Goal: Task Accomplishment & Management: Complete application form

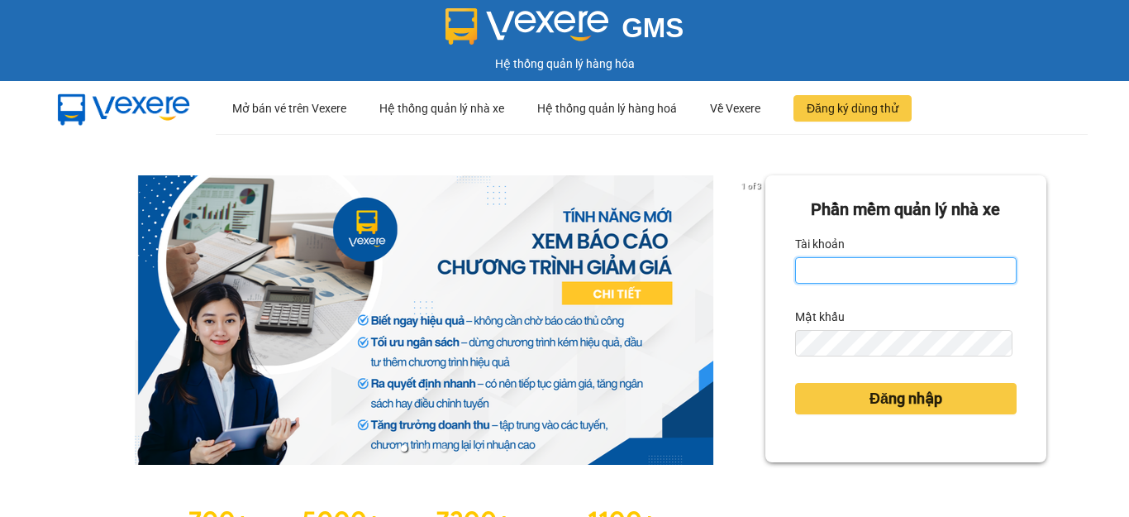
type input "hang2.xedn"
drag, startPoint x: 870, startPoint y: 265, endPoint x: 785, endPoint y: 274, distance: 84.7
click at [795, 274] on input "hang2.xedn" at bounding box center [906, 270] width 222 height 26
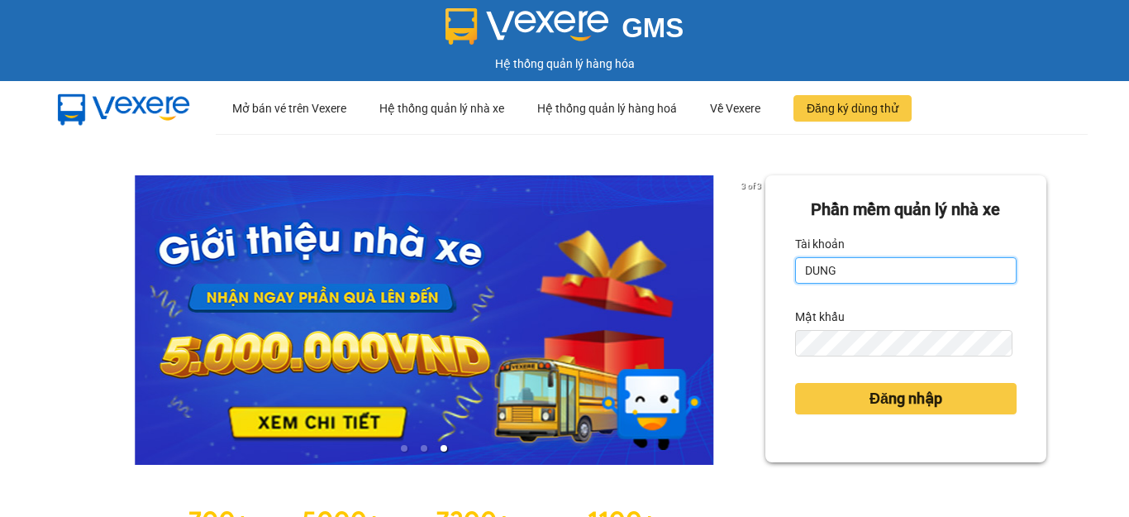
type input "dungqs.xedn"
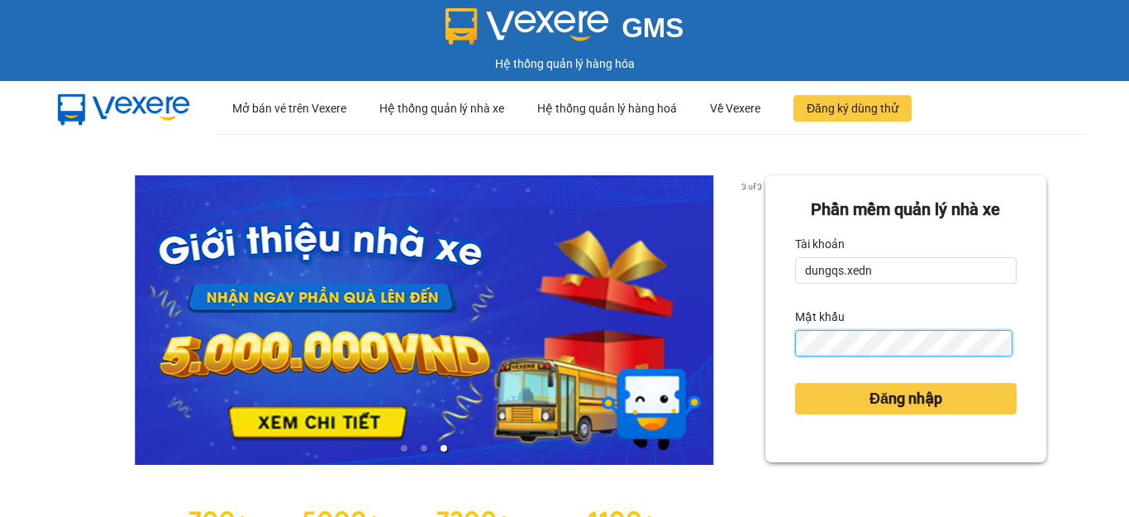
click at [772, 346] on div "Phần mềm quản lý nhà xe Tài khoản dungqs.xedn Mật khẩu Đăng nhập" at bounding box center [905, 318] width 281 height 287
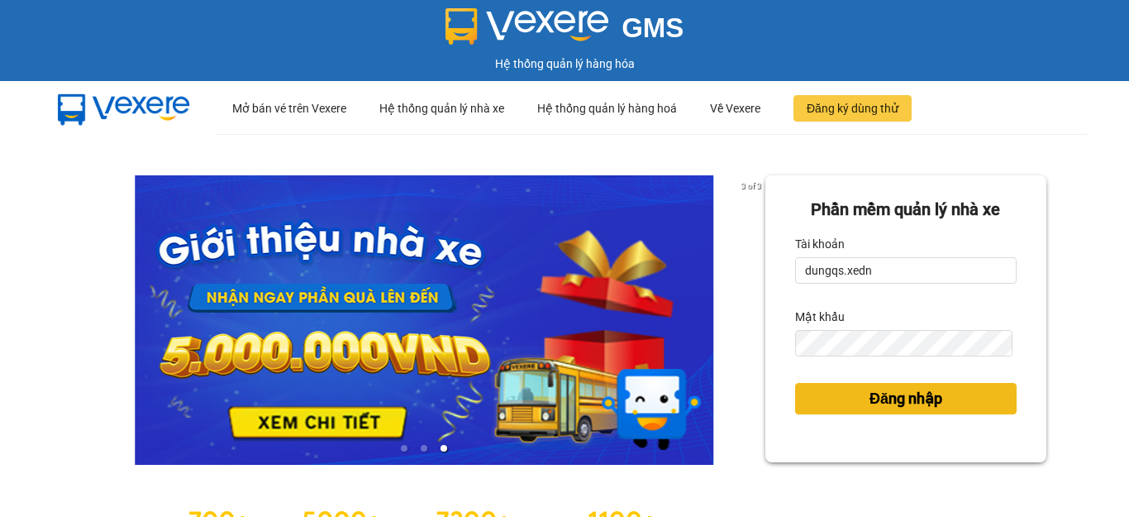
click at [851, 401] on button "Đăng nhập" at bounding box center [906, 398] width 222 height 31
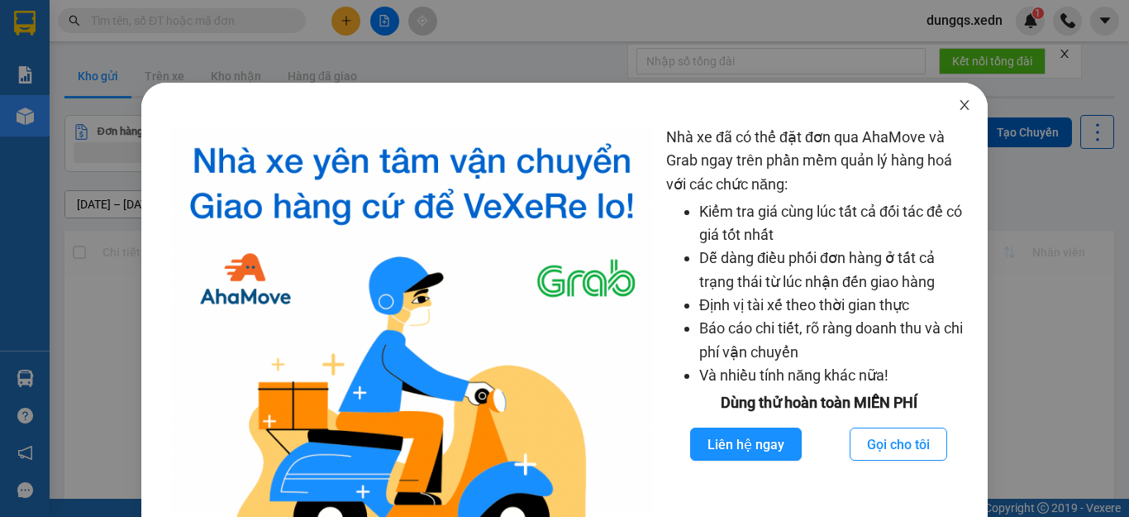
click at [958, 103] on icon "close" at bounding box center [964, 104] width 13 height 13
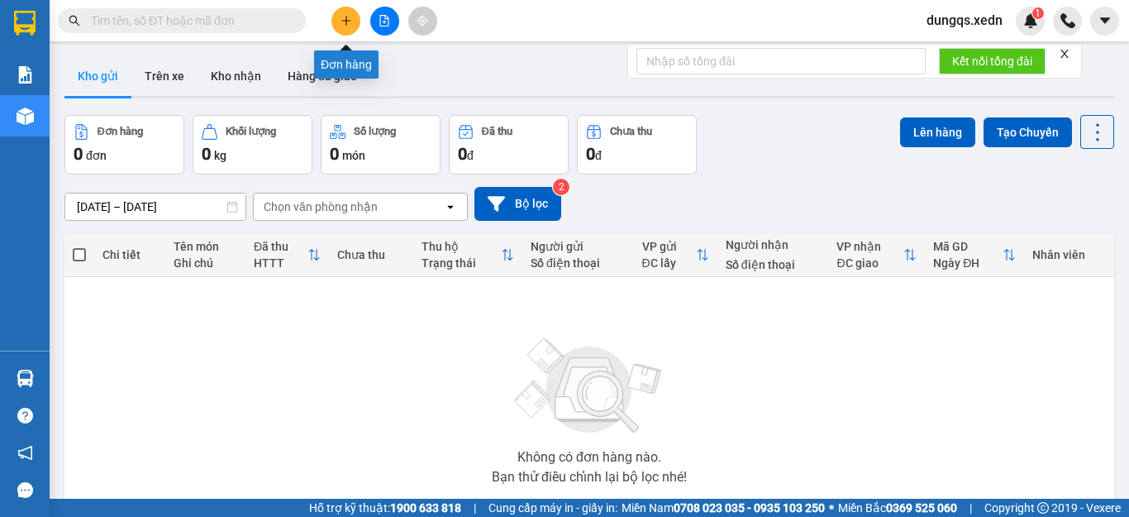
click at [343, 14] on button at bounding box center [345, 21] width 29 height 29
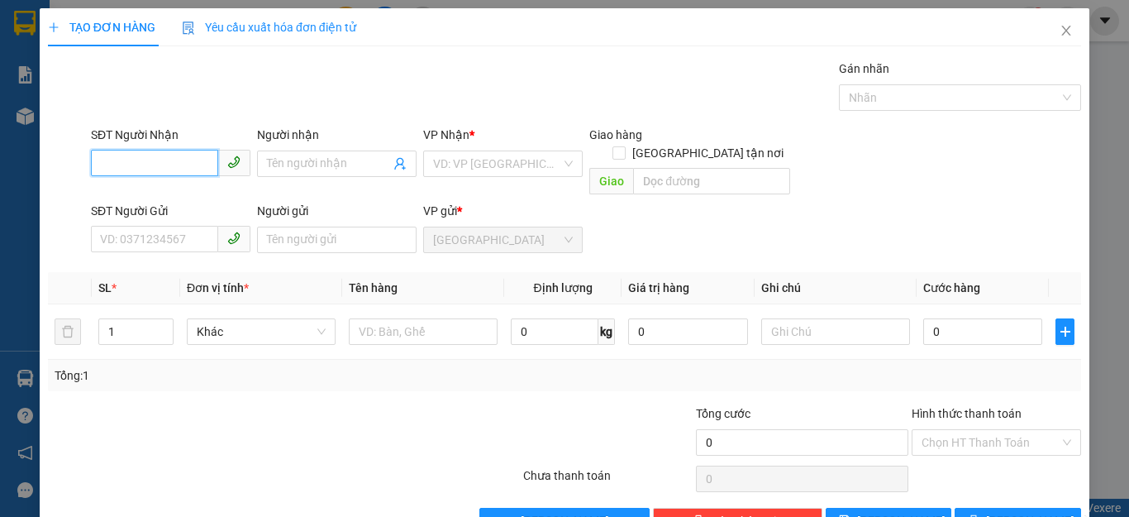
click at [96, 162] on input "SĐT Người Nhận" at bounding box center [154, 163] width 127 height 26
type input "0983021691"
click at [143, 197] on div "0983021691 - THIỆN" at bounding box center [168, 197] width 137 height 18
type input "THIỆN"
type input "CHỢ BẢO HOÀ"
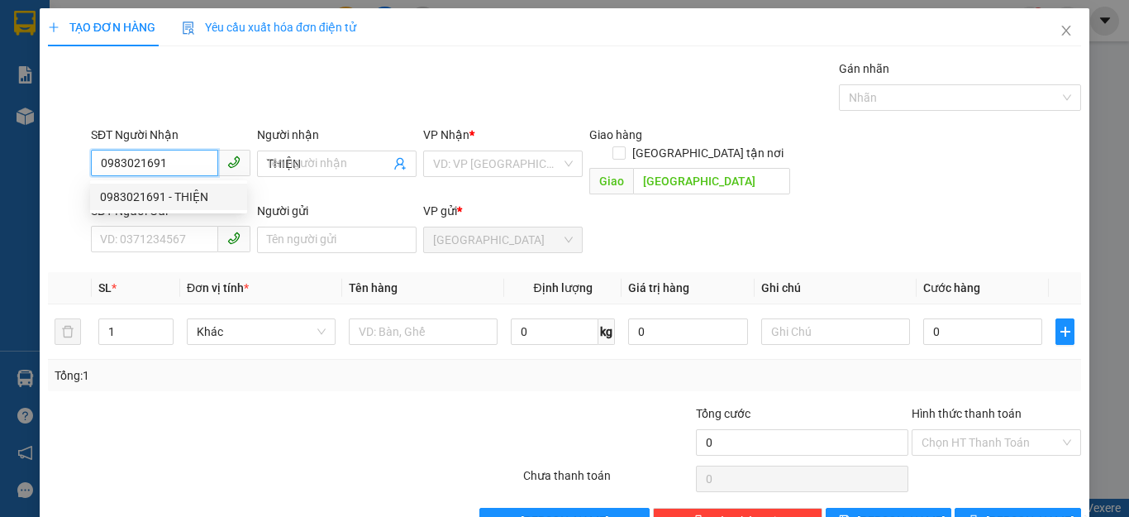
type input "120.000"
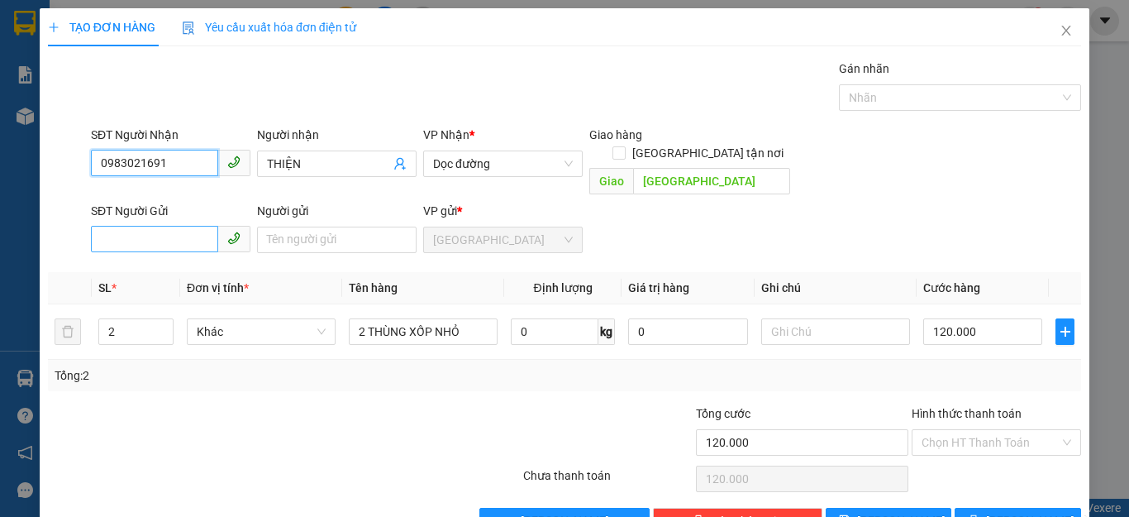
type input "0983021691"
click at [117, 226] on input "SĐT Người Gửi" at bounding box center [154, 239] width 127 height 26
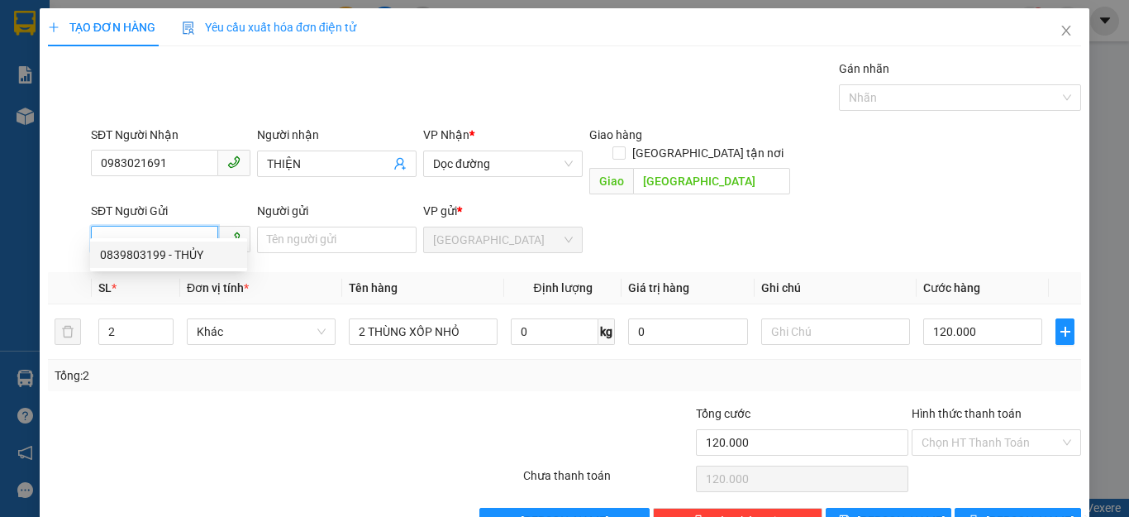
click at [127, 250] on div "0839803199 - THỦY" at bounding box center [168, 254] width 137 height 18
type input "0839803199"
type input "THỦY"
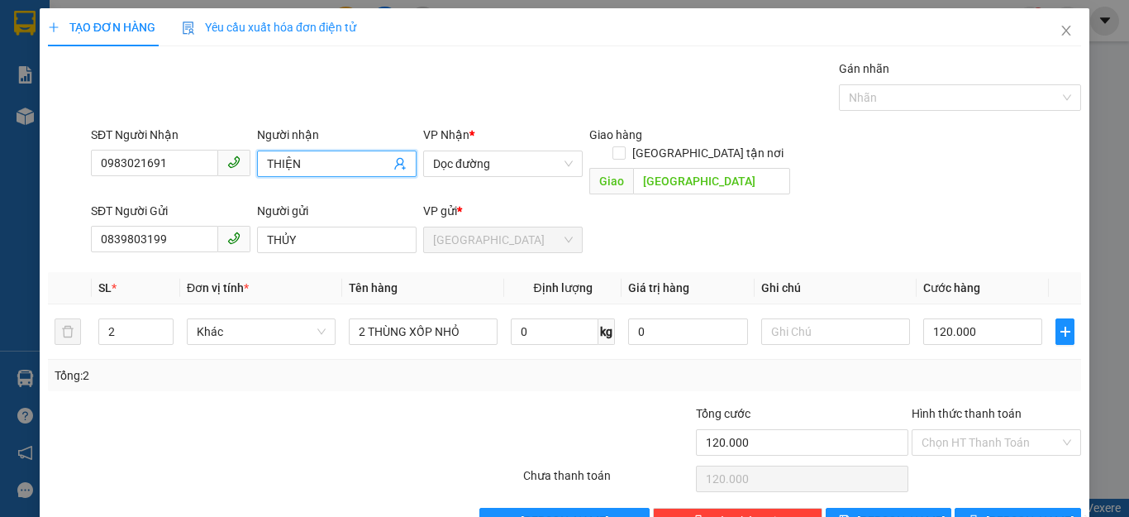
drag, startPoint x: 297, startPoint y: 160, endPoint x: 260, endPoint y: 163, distance: 36.5
click at [260, 163] on span "THIỆN" at bounding box center [337, 163] width 160 height 26
type input "VĂN ANH"
click at [117, 319] on input "2" at bounding box center [136, 331] width 74 height 25
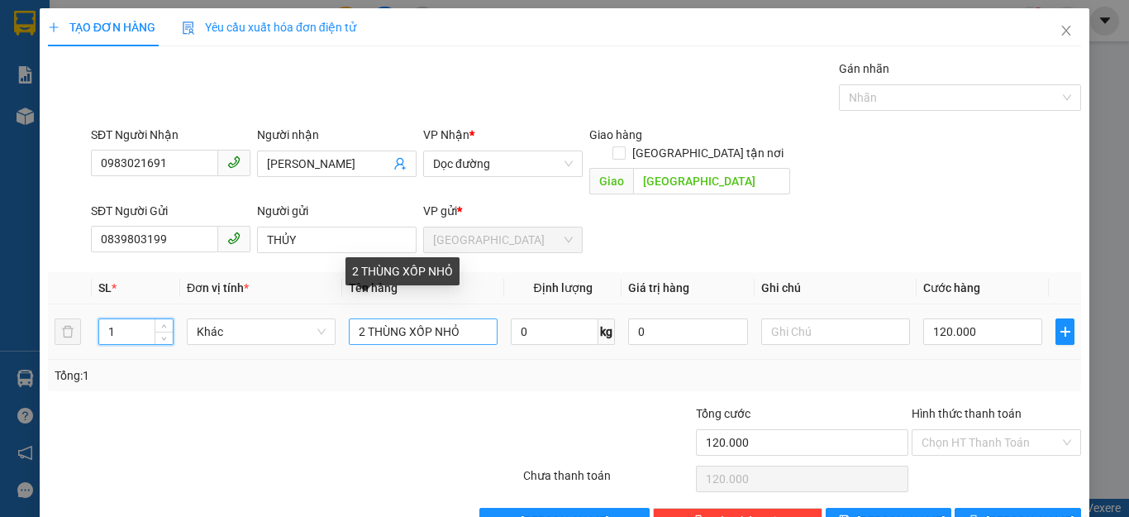
type input "1"
click at [358, 318] on input "2 THÙNG XỐP NHỎ" at bounding box center [423, 331] width 149 height 26
type input "0"
type input "THÙNG XỐP NHỎ"
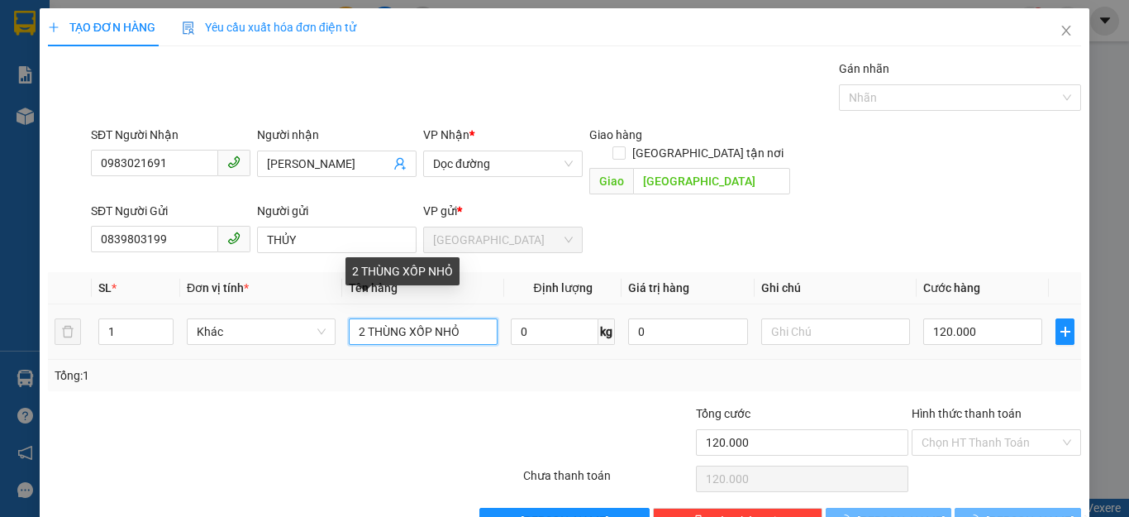
type input "0"
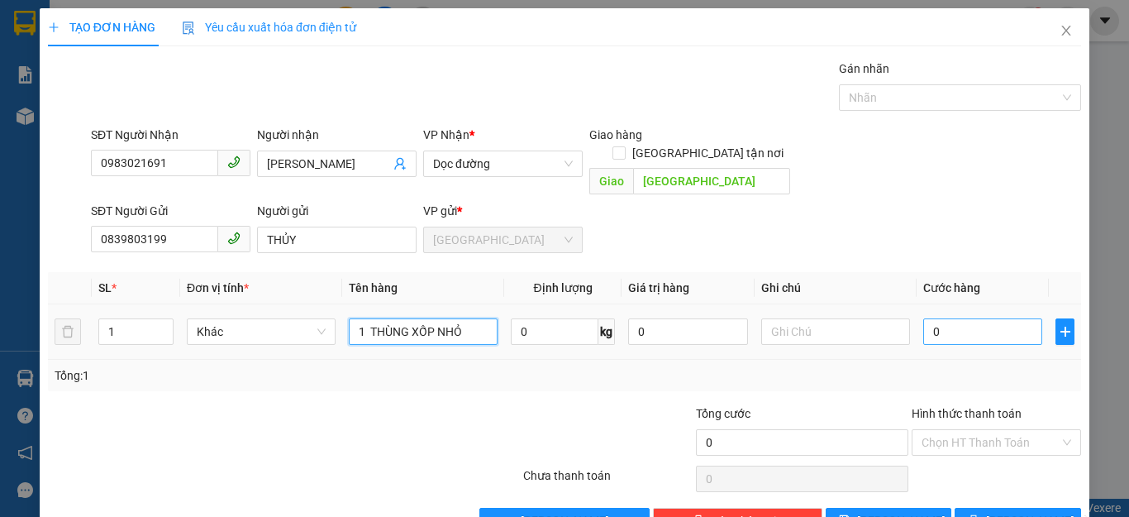
type input "1 THÙNG XỐP NHỎ"
click at [933, 318] on input "0" at bounding box center [982, 331] width 119 height 26
type input "7"
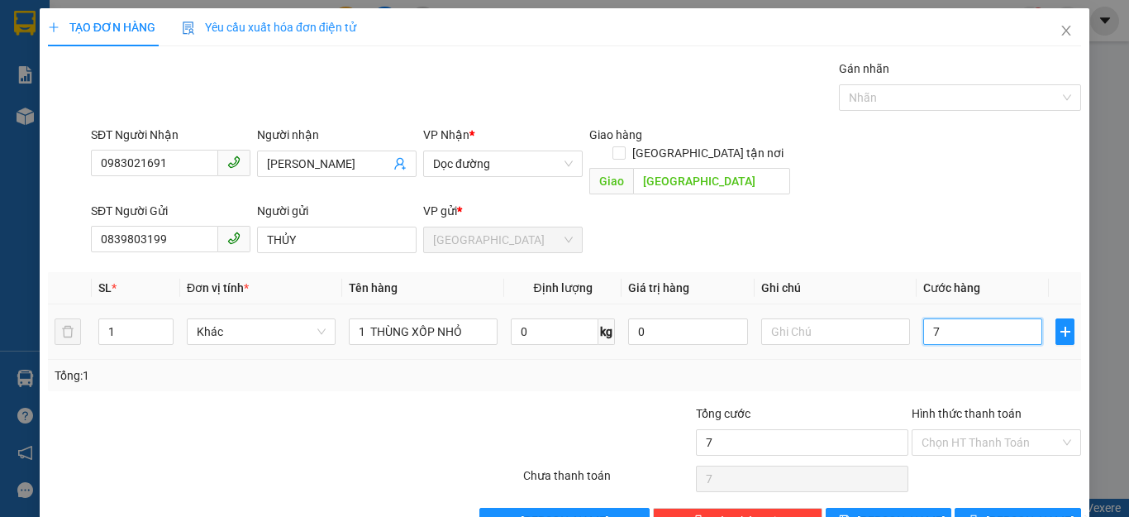
type input "70"
type input "70.000"
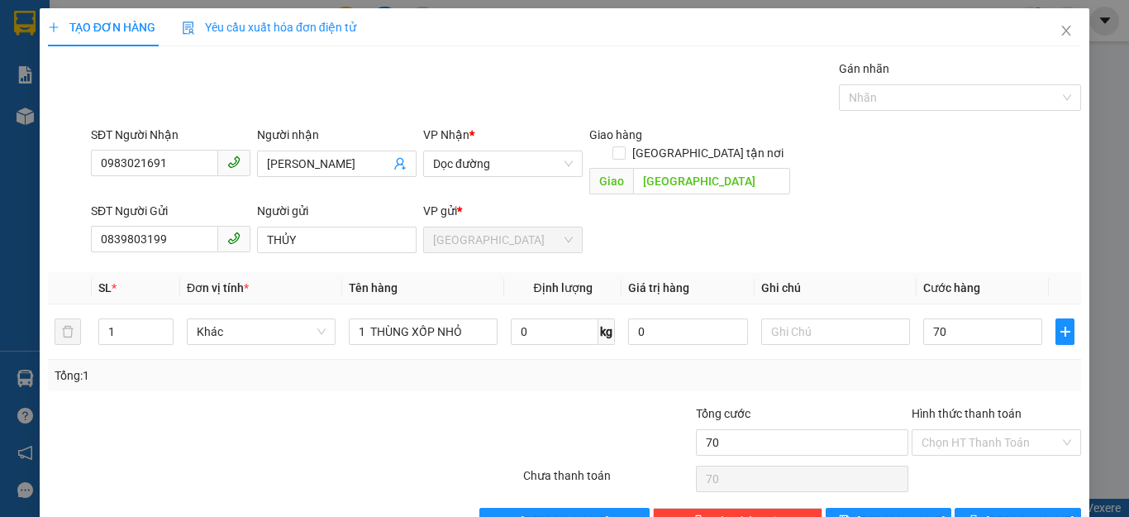
type input "70.000"
click at [971, 366] on div "Tổng: 1" at bounding box center [565, 375] width 1020 height 18
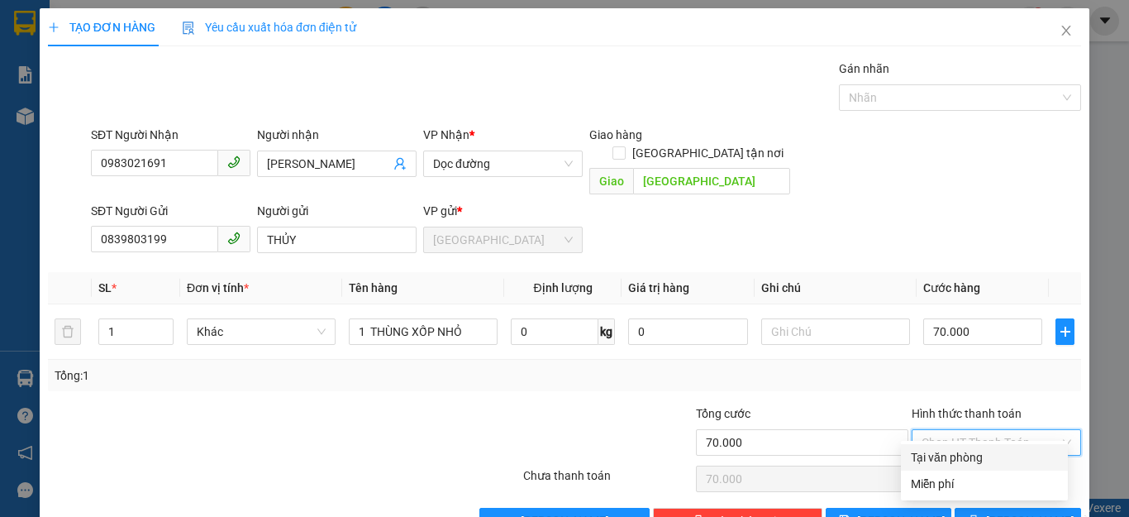
click at [983, 430] on input "Hình thức thanh toán" at bounding box center [991, 442] width 138 height 25
click at [951, 452] on div "Tại văn phòng" at bounding box center [984, 457] width 147 height 18
type input "0"
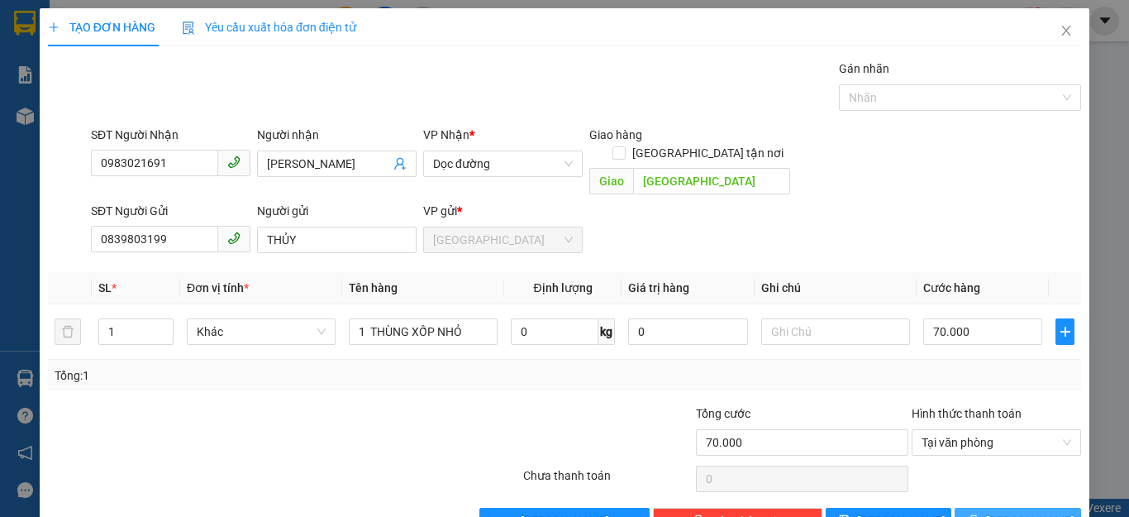
click at [975, 515] on icon "printer" at bounding box center [974, 520] width 11 height 11
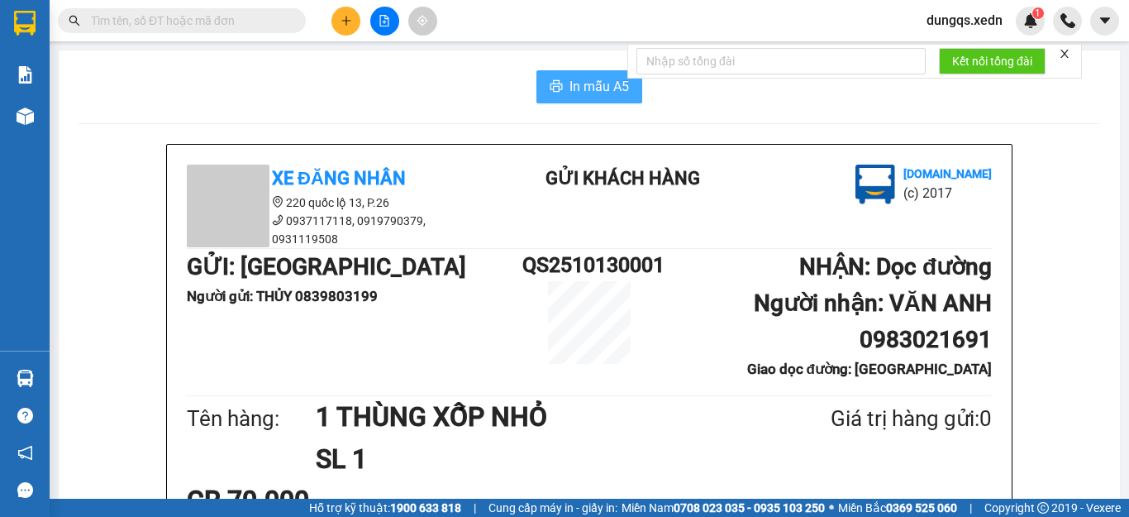
click at [588, 88] on span "In mẫu A5" at bounding box center [600, 86] width 60 height 21
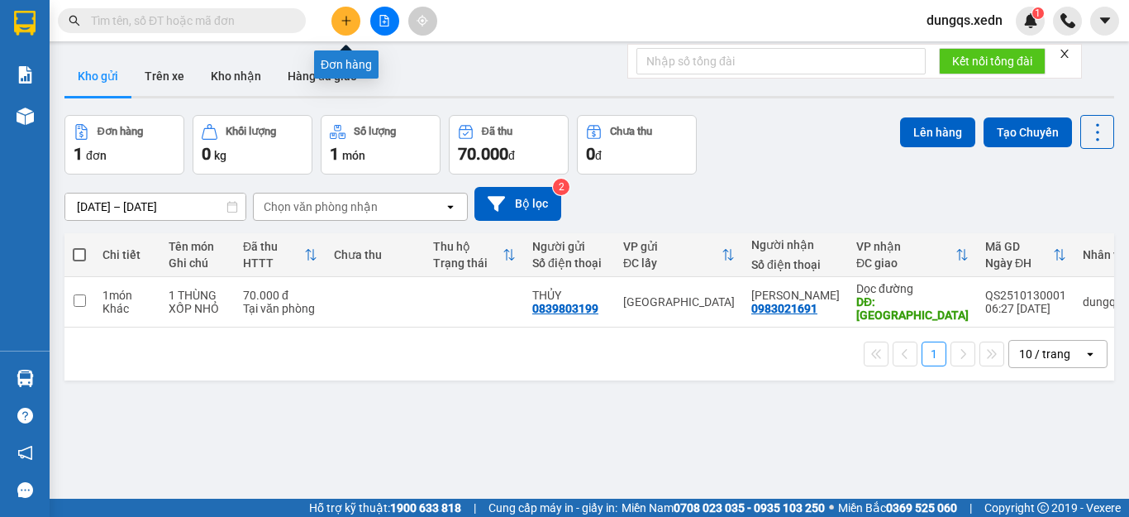
click at [346, 21] on icon "plus" at bounding box center [345, 20] width 9 height 1
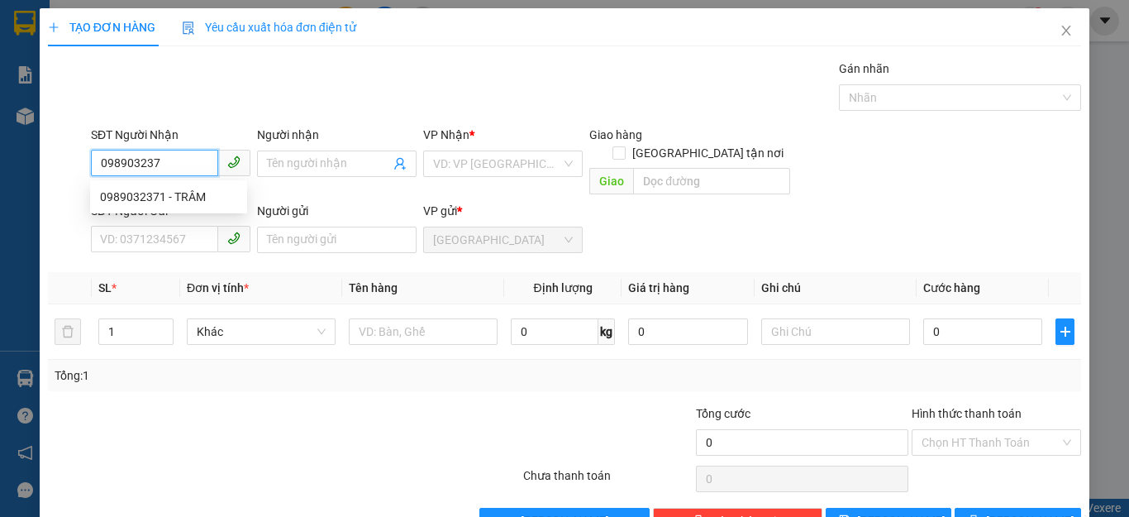
type input "0989032371"
click at [141, 197] on div "0989032371 - TRÂM" at bounding box center [168, 197] width 137 height 18
type input "TRÂM"
type input "TRẠM CÂN TRÃNG BOM ĐỒNG NAI"
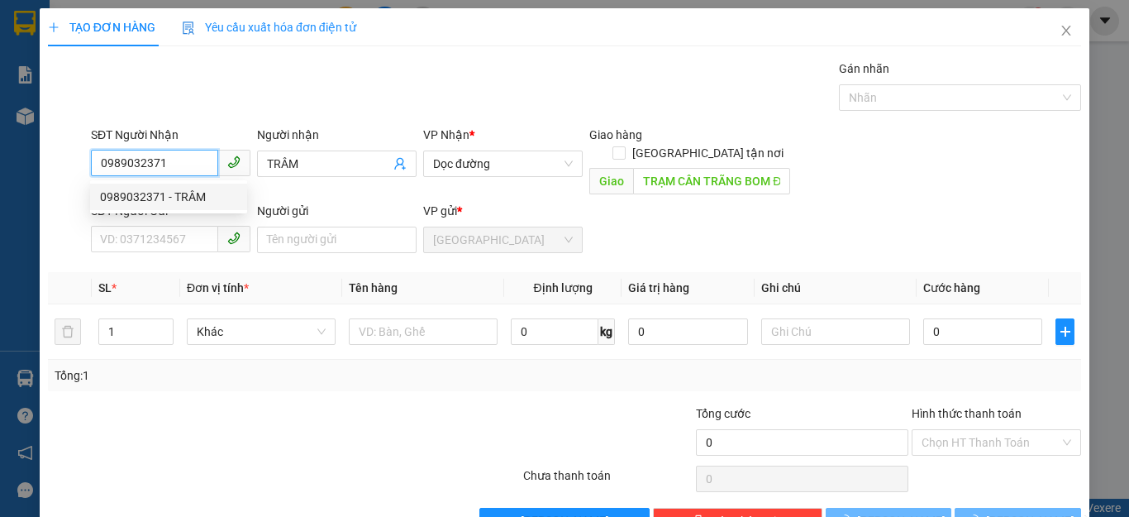
type input "100.000"
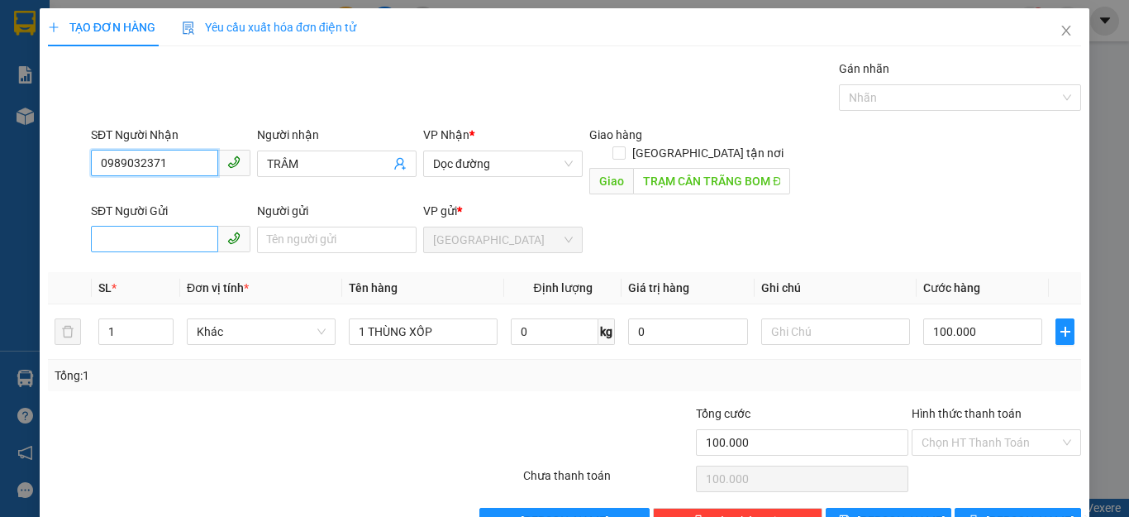
type input "0989032371"
click at [100, 226] on input "SĐT Người Gửi" at bounding box center [154, 239] width 127 height 26
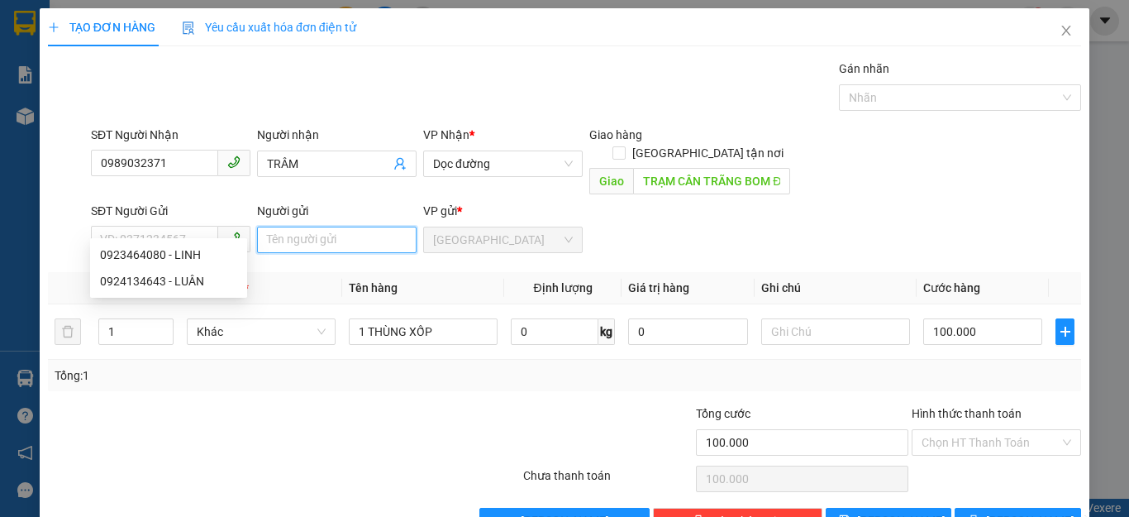
click at [262, 226] on input "Người gửi" at bounding box center [337, 239] width 160 height 26
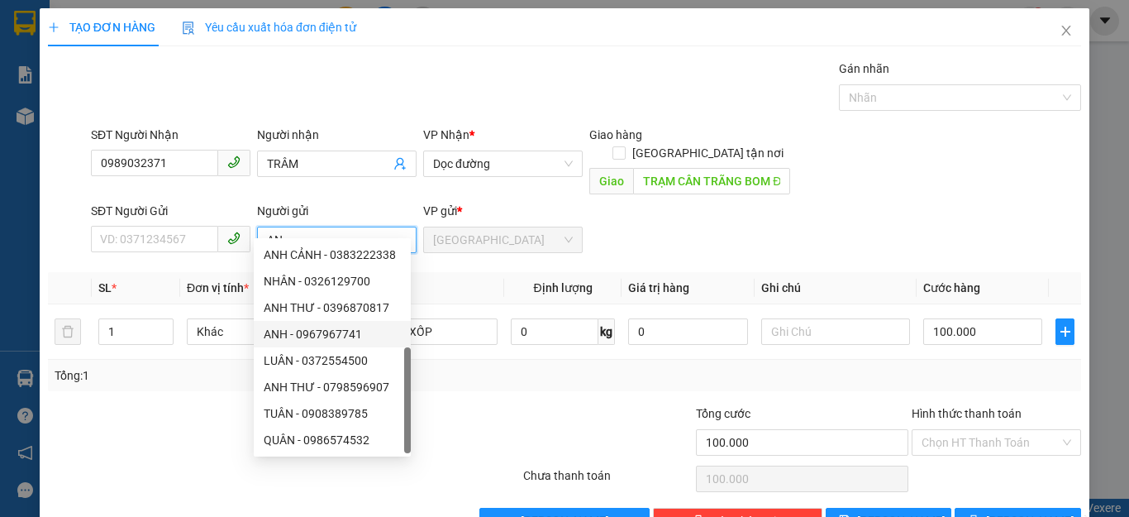
scroll to position [53, 0]
type input "AN"
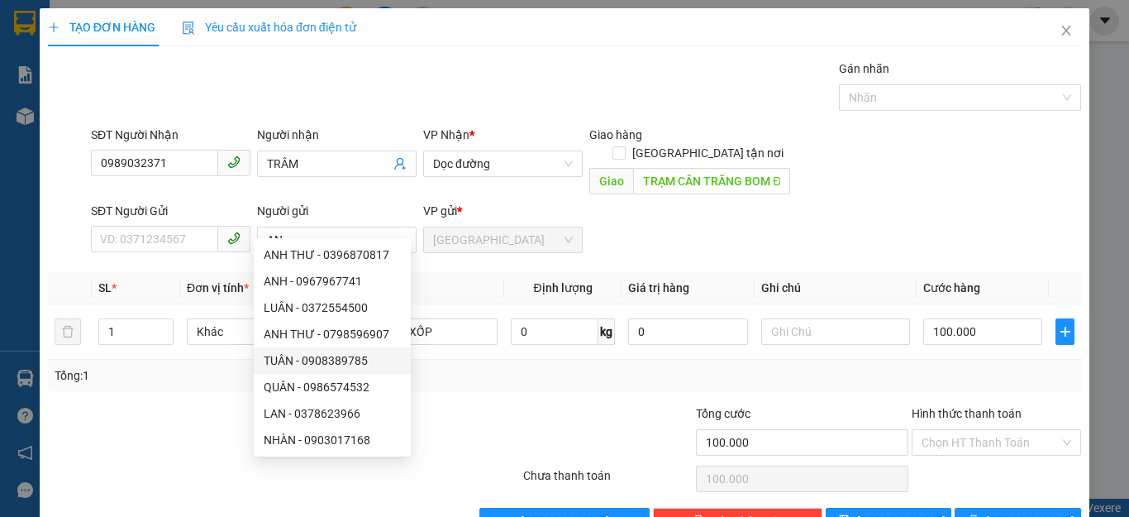
click at [465, 369] on div "Tổng: 1" at bounding box center [564, 375] width 1033 height 31
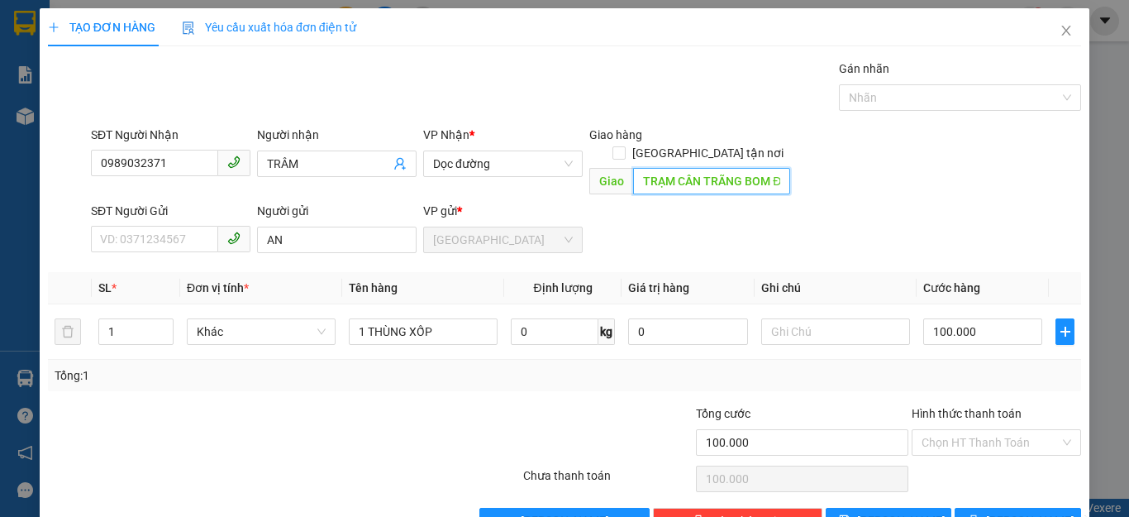
click at [766, 168] on input "TRẠM CÂN TRÃNG BOM ĐỒNG NAI" at bounding box center [711, 181] width 157 height 26
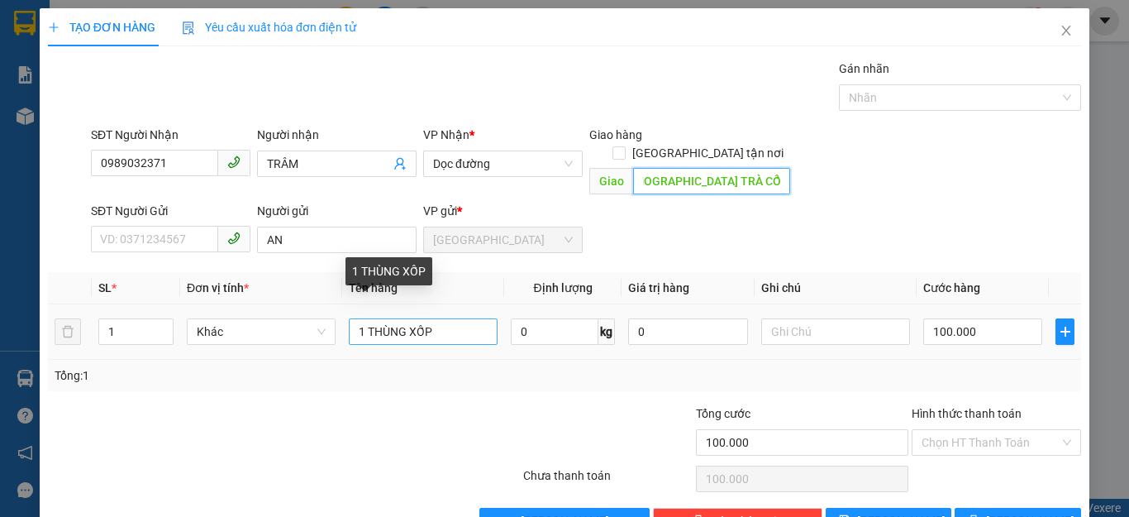
type input "GIÁO XỨ TRÀ CỔ TRÃNG BOM"
drag, startPoint x: 429, startPoint y: 316, endPoint x: 408, endPoint y: 315, distance: 20.7
click at [408, 318] on input "1 THÙNG XỐP" at bounding box center [423, 331] width 149 height 26
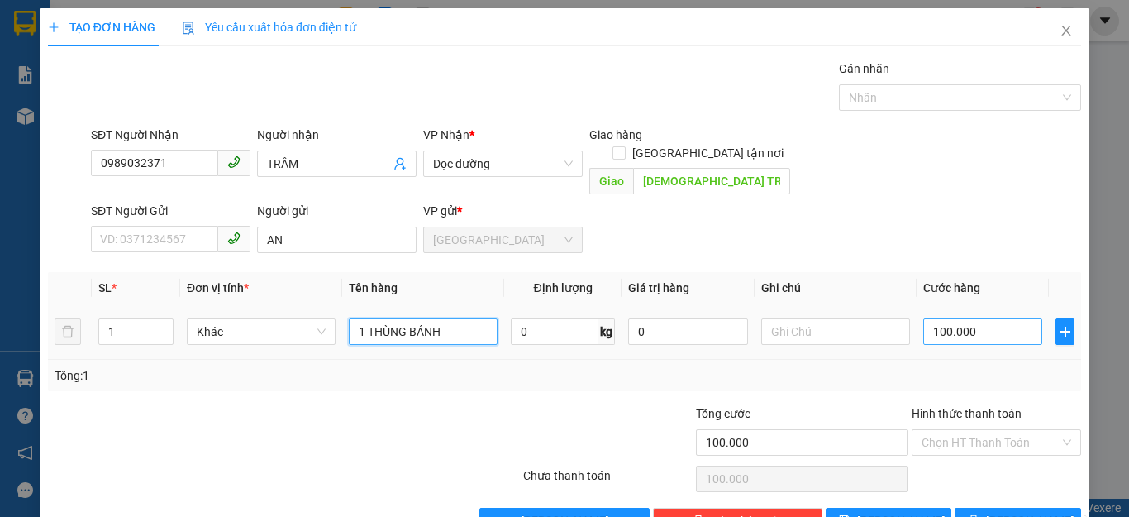
type input "1 THÙNG BÁNH"
click at [970, 318] on input "100.000" at bounding box center [982, 331] width 119 height 26
type input "0"
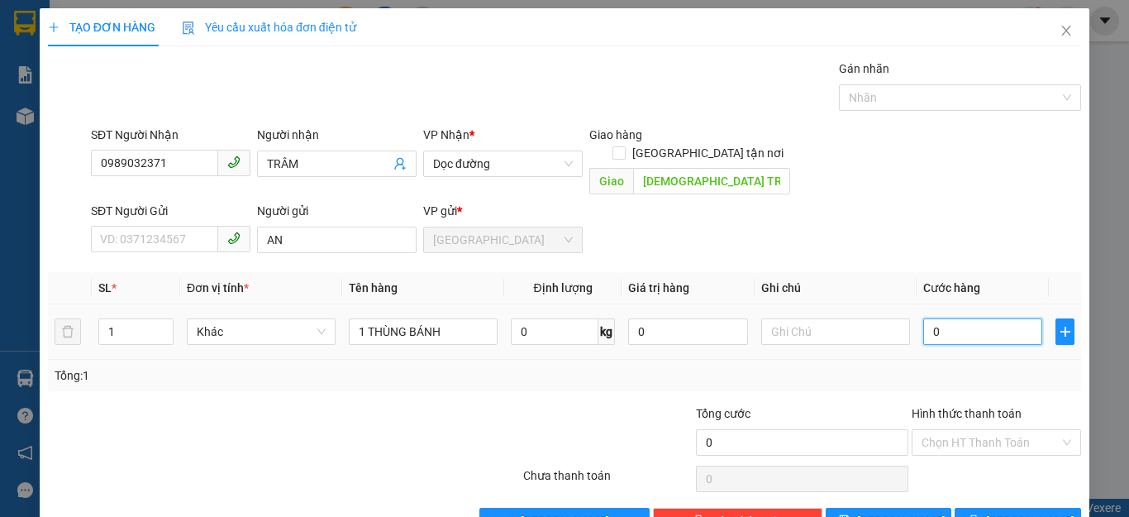
type input "5"
type input "05"
type input "50"
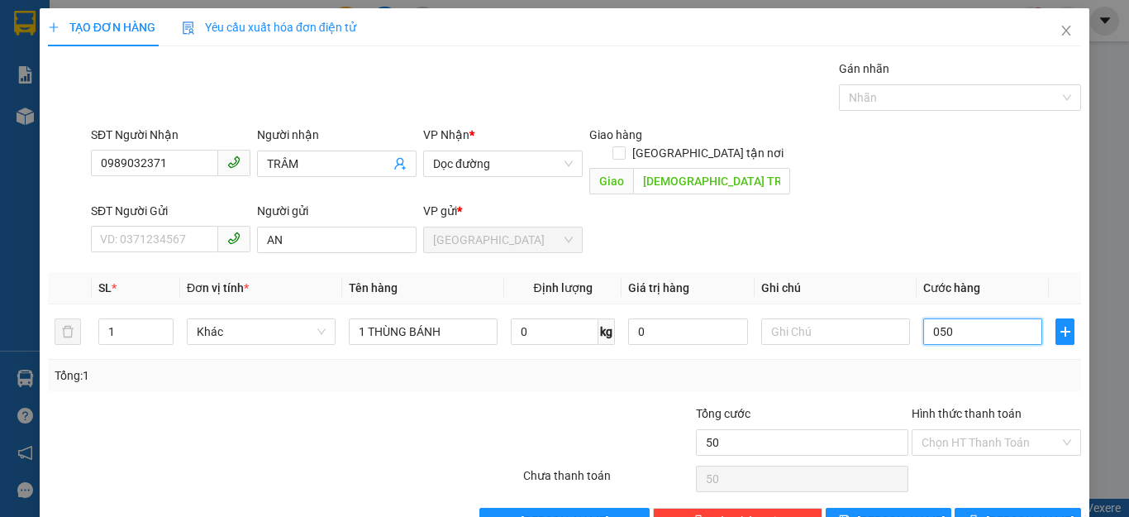
type input "050"
type input "50.000"
click at [1016, 366] on div "Tổng: 1" at bounding box center [565, 375] width 1020 height 18
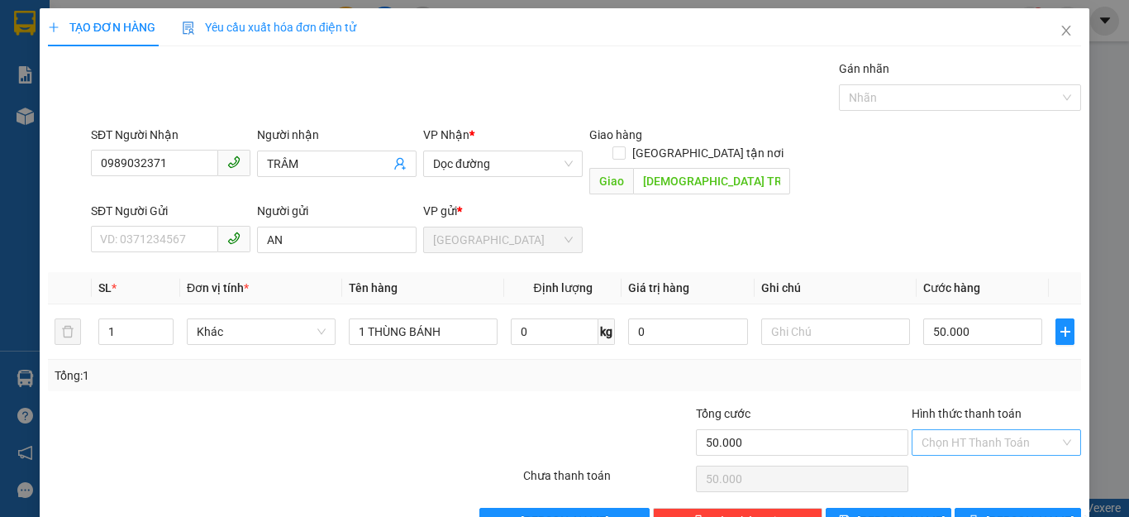
click at [977, 430] on input "Hình thức thanh toán" at bounding box center [991, 442] width 138 height 25
click at [966, 455] on div "Tại văn phòng" at bounding box center [984, 457] width 147 height 18
type input "0"
click at [989, 508] on button "Lưu và In" at bounding box center [1018, 521] width 126 height 26
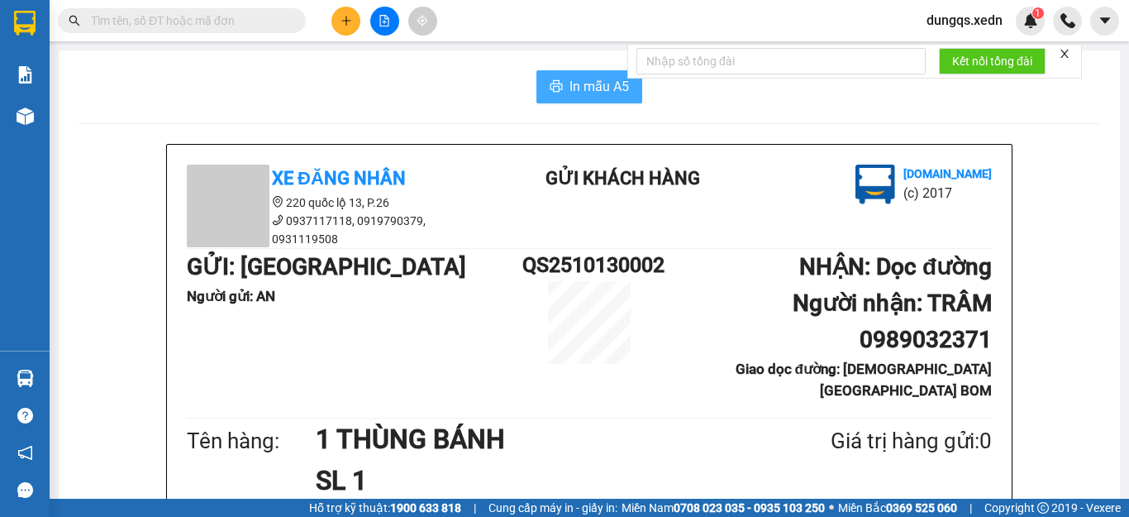
click at [578, 89] on span "In mẫu A5" at bounding box center [600, 86] width 60 height 21
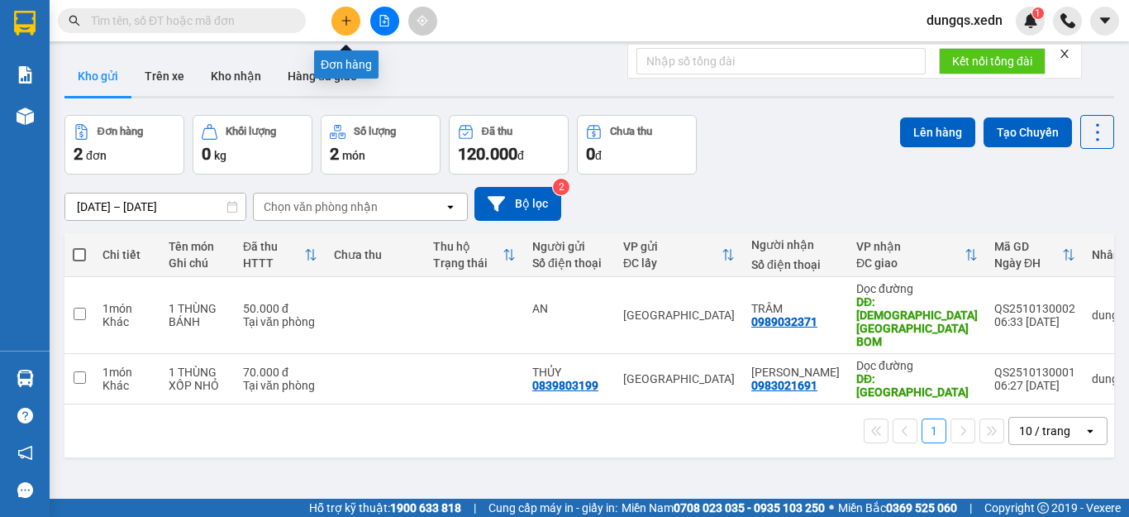
click at [343, 15] on icon "plus" at bounding box center [347, 21] width 12 height 12
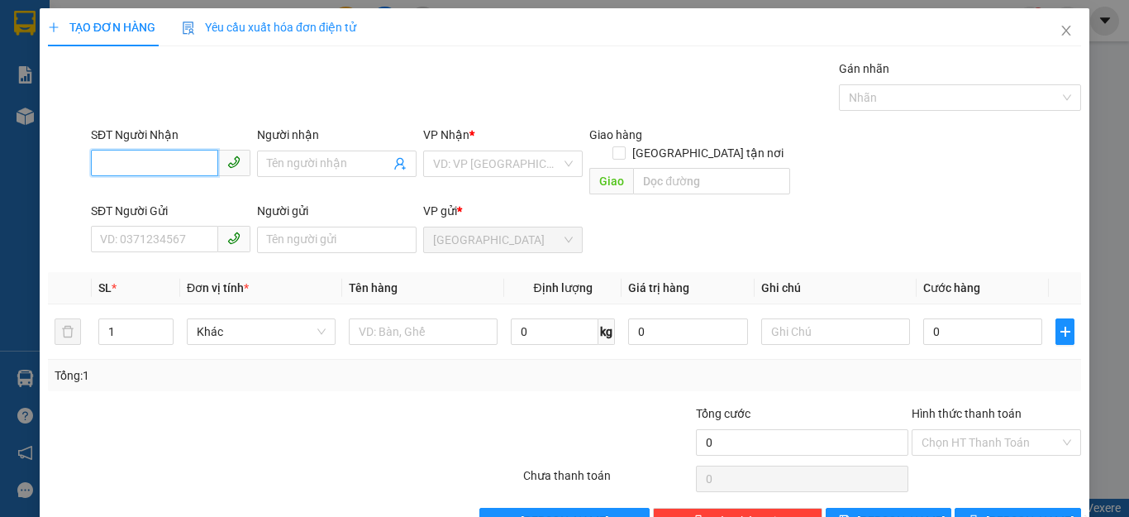
click at [100, 160] on input "SĐT Người Nhận" at bounding box center [154, 163] width 127 height 26
type input "0903386507"
click at [267, 164] on input "Người nhận" at bounding box center [328, 164] width 123 height 18
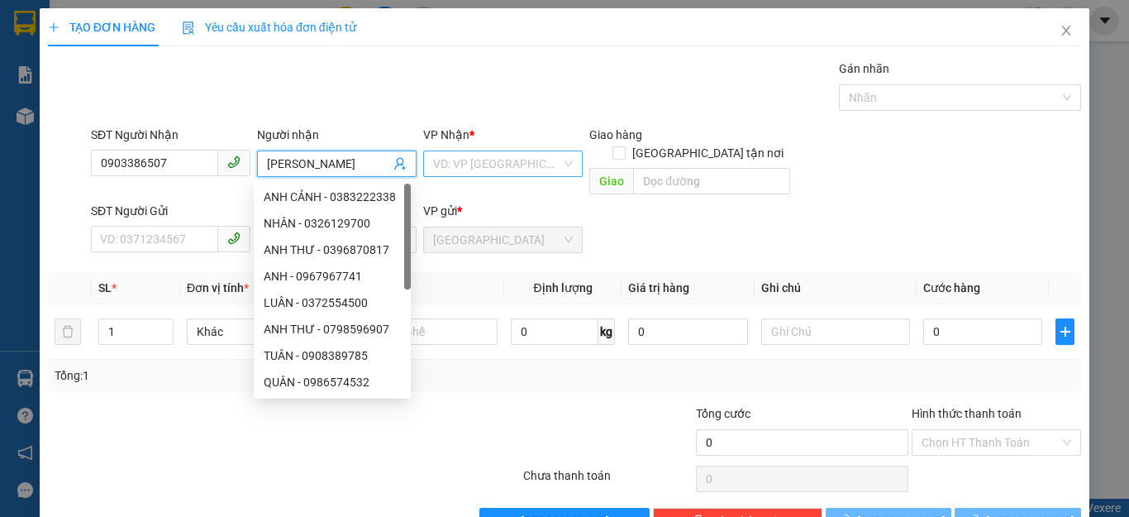
type input "MINH HUY"
click at [526, 164] on input "search" at bounding box center [497, 163] width 128 height 25
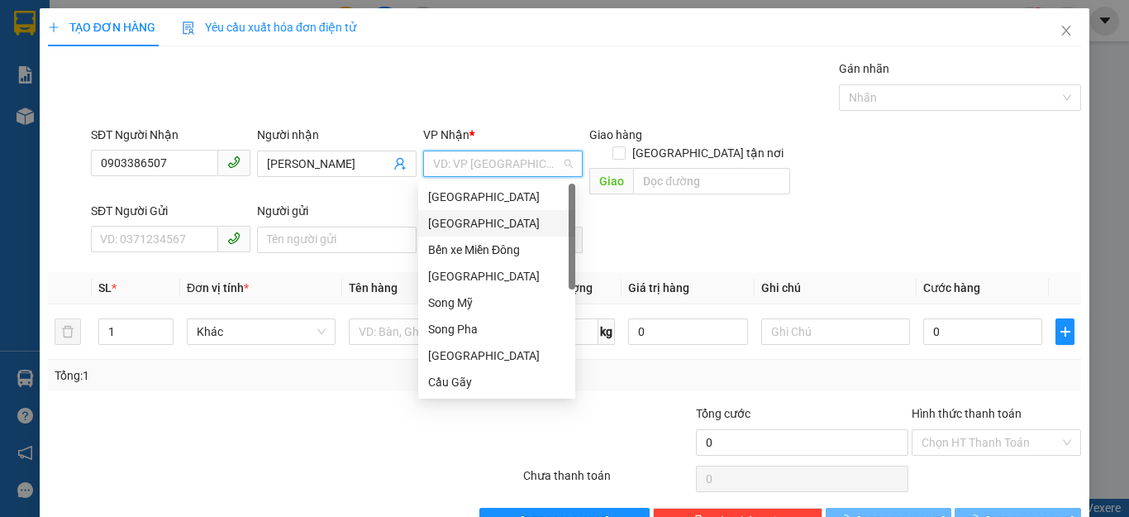
click at [462, 221] on div "Sài Gòn" at bounding box center [496, 223] width 137 height 18
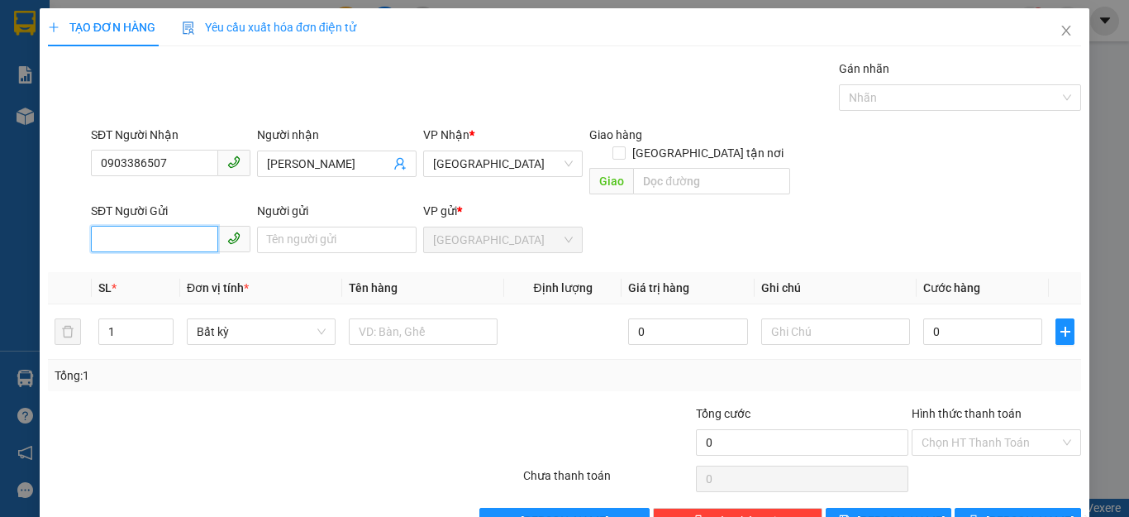
click at [95, 226] on input "SĐT Người Gửi" at bounding box center [154, 239] width 127 height 26
type input "0"
click at [275, 226] on input "Người gửi" at bounding box center [337, 239] width 160 height 26
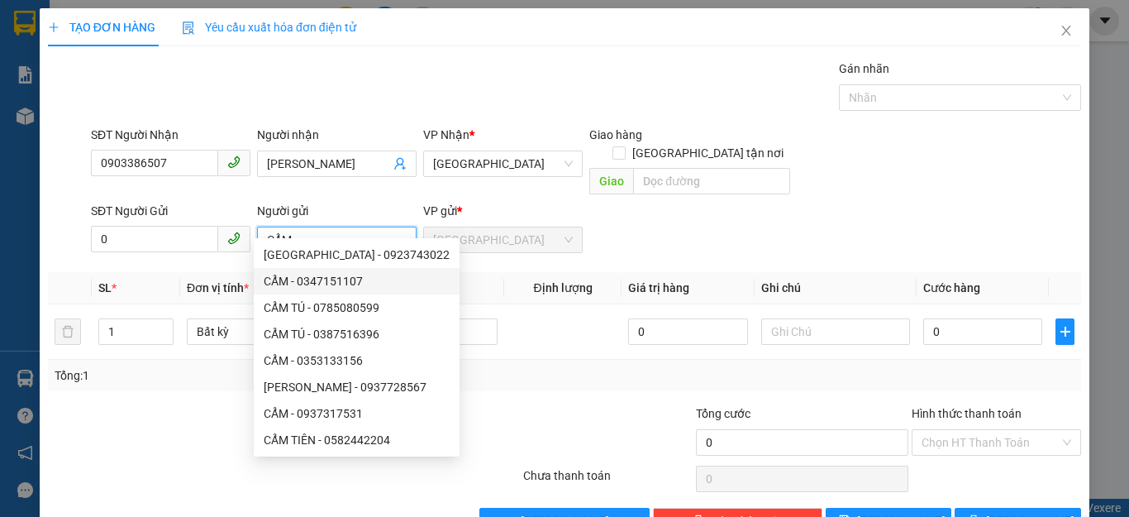
type input "CẨM"
click at [579, 404] on div at bounding box center [608, 433] width 173 height 58
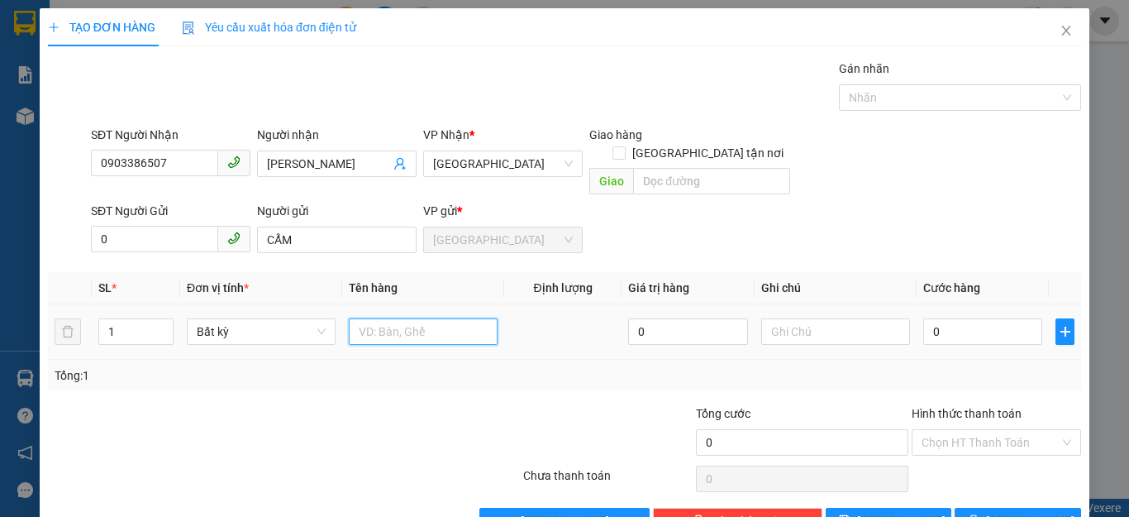
click at [360, 318] on input "text" at bounding box center [423, 331] width 149 height 26
type input "1 THÙNG XỐP NHỎ"
click at [938, 318] on input "0" at bounding box center [982, 331] width 119 height 26
type input "3"
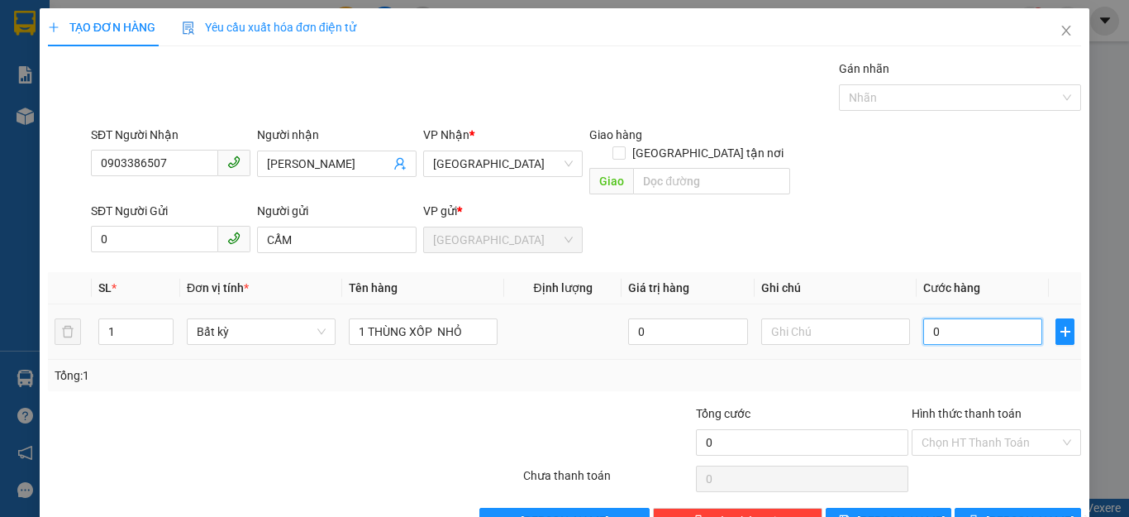
type input "3"
type input "30"
type input "30.000"
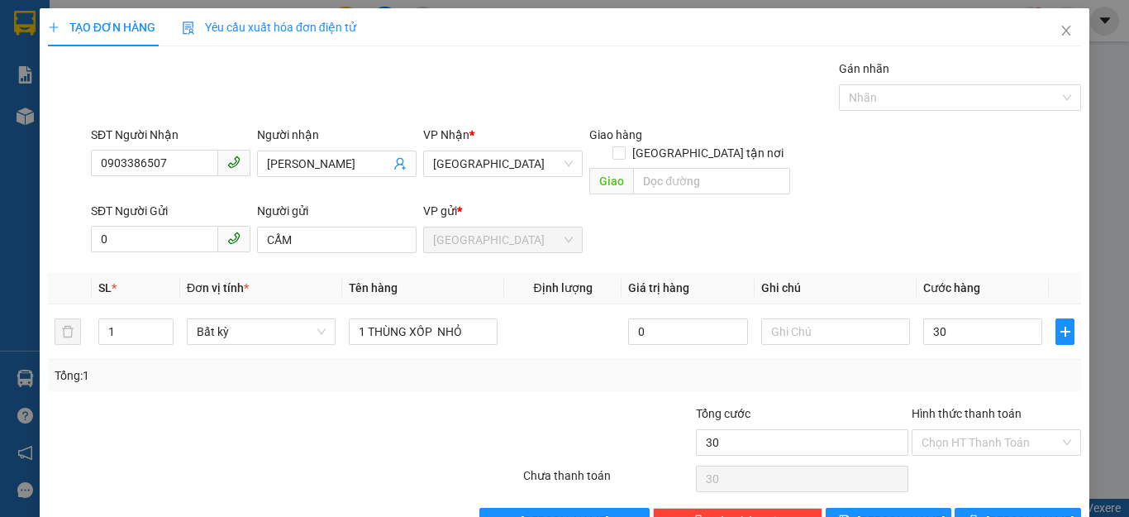
type input "30.000"
click at [980, 366] on div "Tổng: 1" at bounding box center [565, 375] width 1020 height 18
click at [1000, 430] on input "Hình thức thanh toán" at bounding box center [991, 442] width 138 height 25
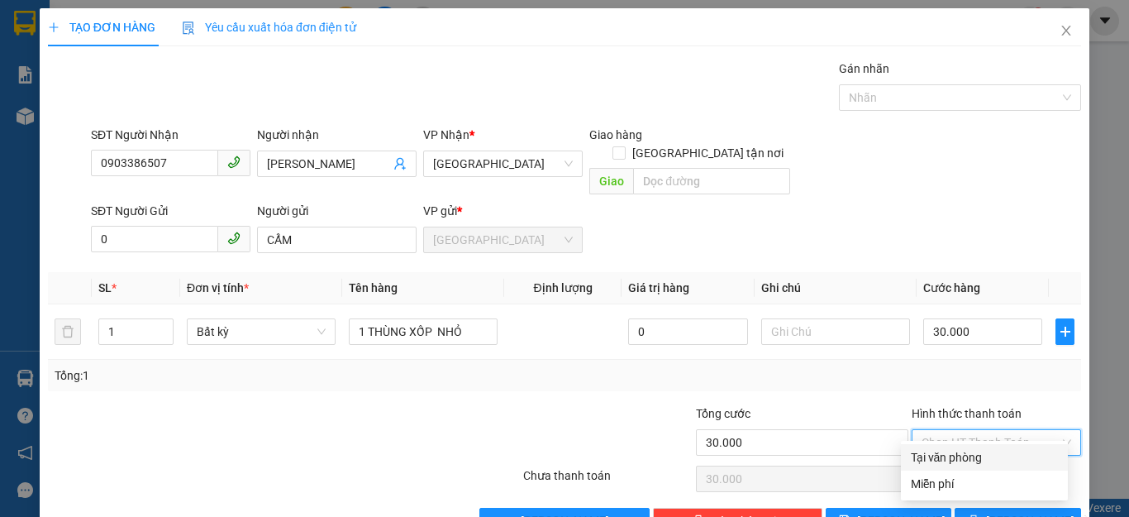
click at [970, 459] on div "Tại văn phòng" at bounding box center [984, 457] width 147 height 18
type input "0"
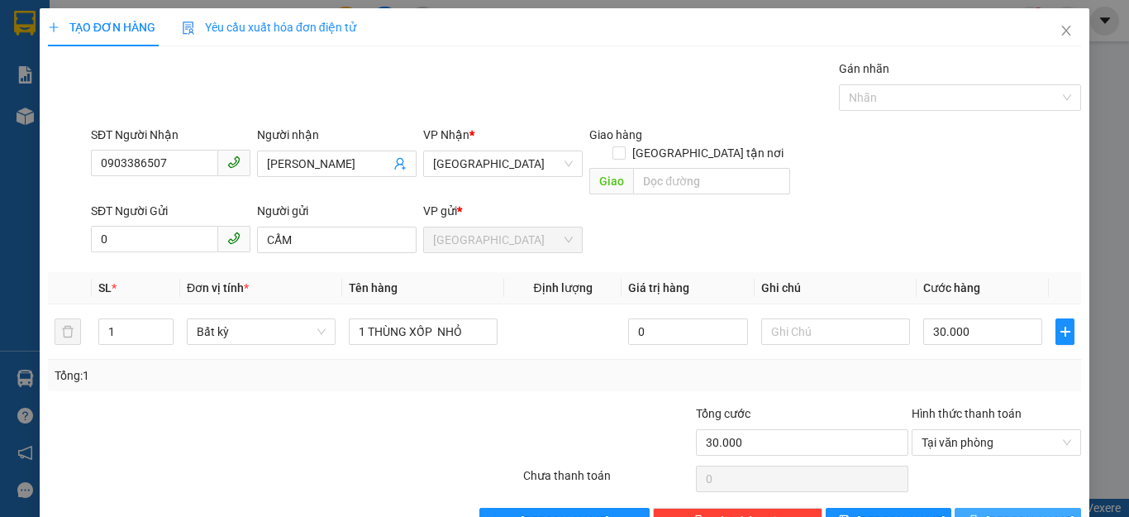
click at [988, 508] on button "Lưu và In" at bounding box center [1018, 521] width 126 height 26
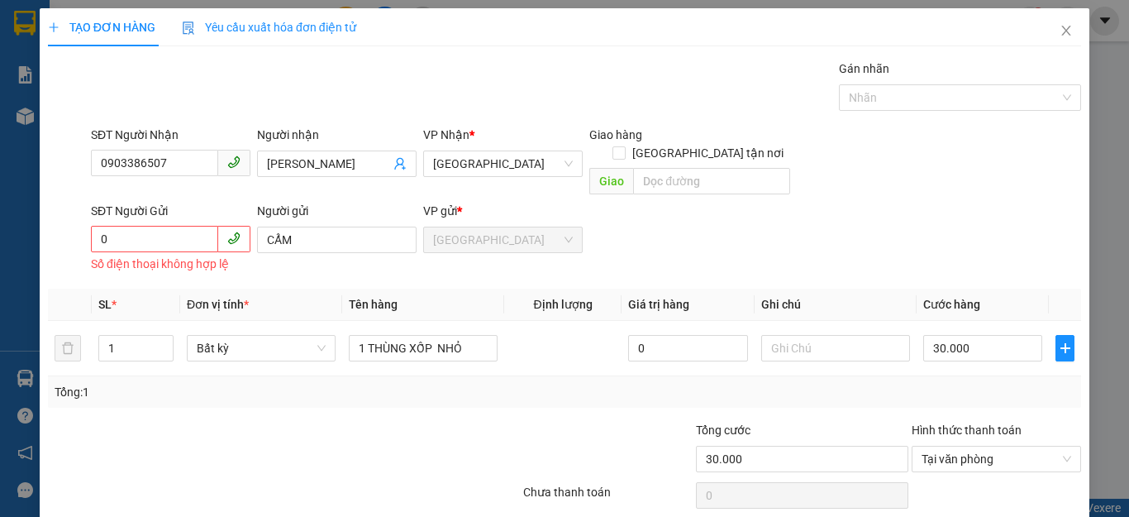
scroll to position [48, 0]
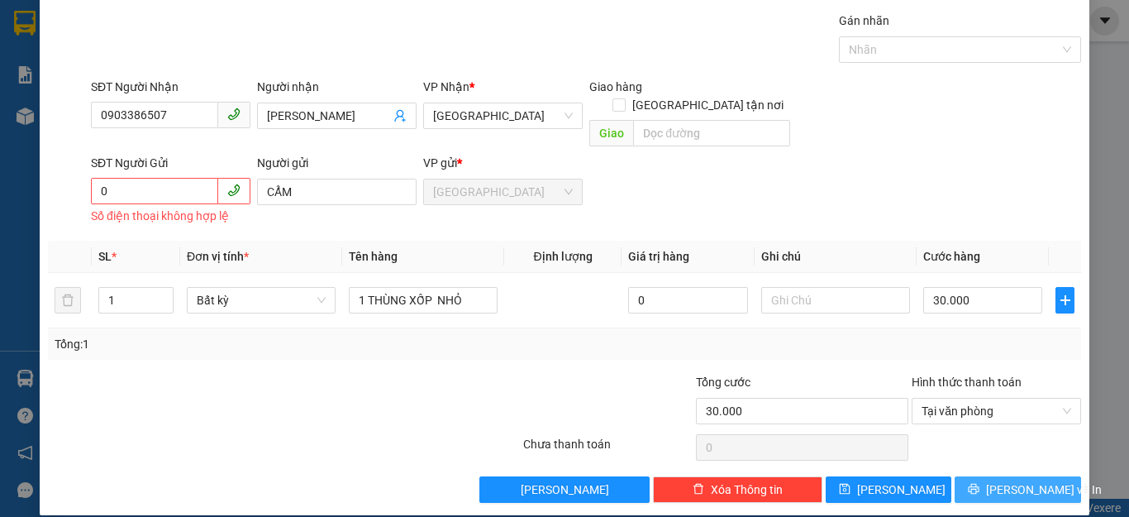
click at [979, 484] on icon "printer" at bounding box center [974, 489] width 11 height 11
click at [980, 484] on icon "printer" at bounding box center [974, 489] width 11 height 11
click at [109, 184] on input "0" at bounding box center [154, 191] width 127 height 26
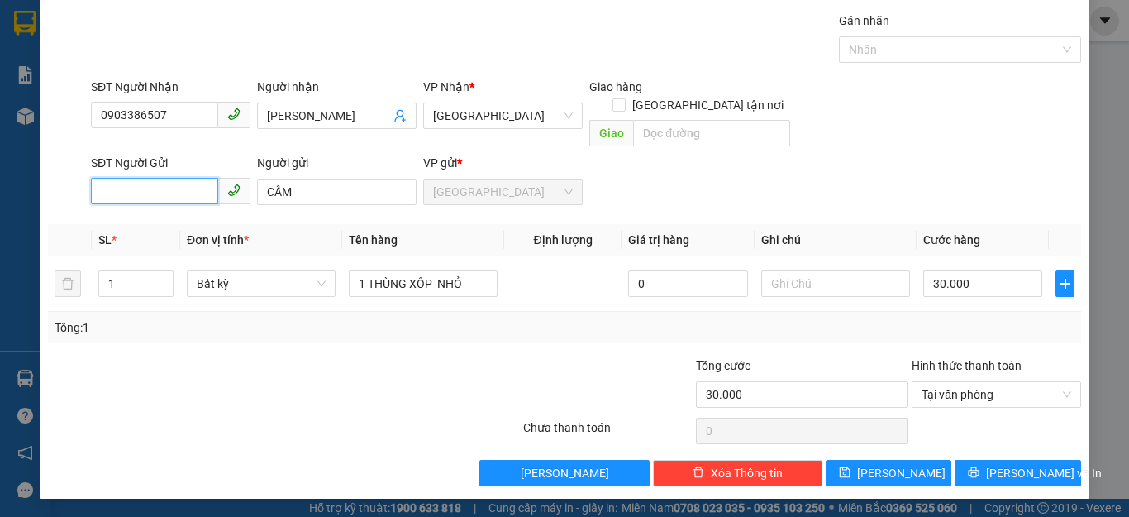
scroll to position [31, 0]
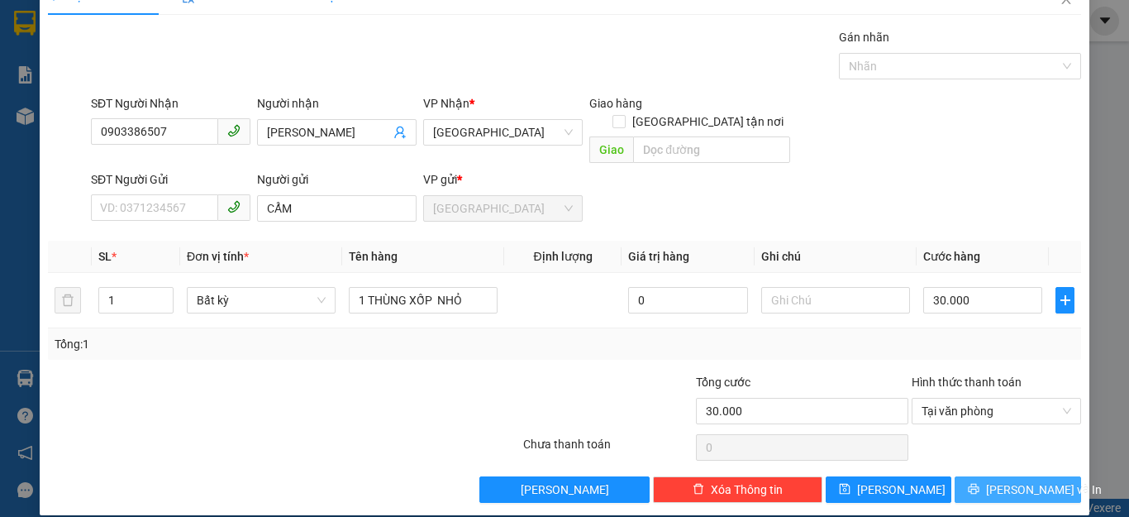
click at [986, 476] on button "Lưu và In" at bounding box center [1018, 489] width 126 height 26
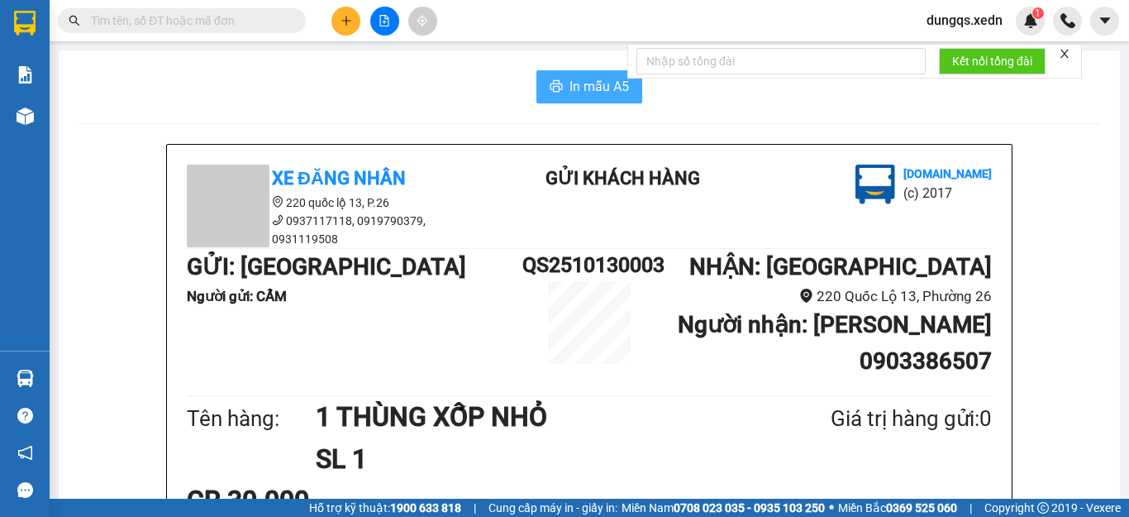
click at [570, 88] on span "In mẫu A5" at bounding box center [600, 86] width 60 height 21
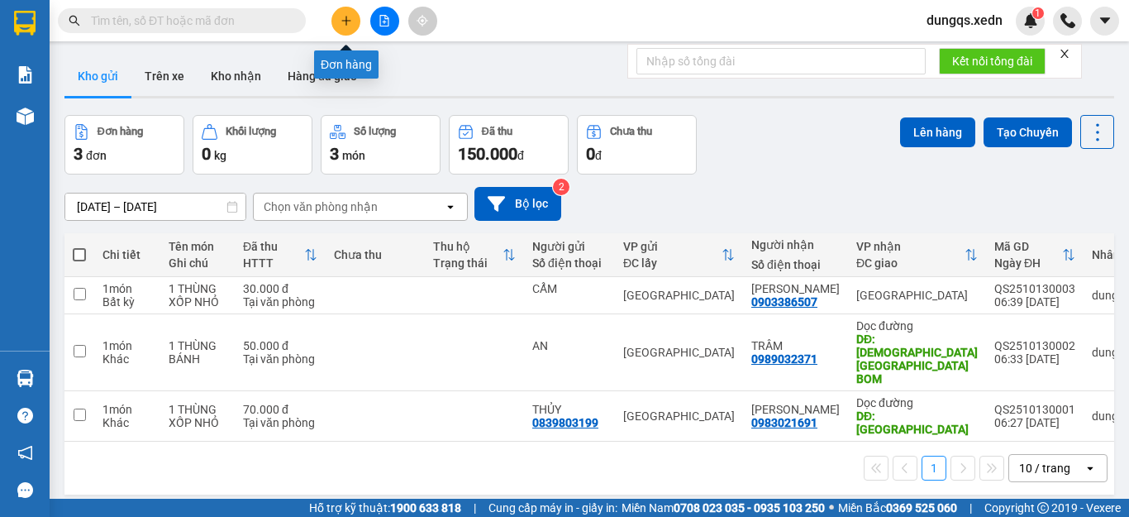
click at [347, 24] on icon "plus" at bounding box center [347, 21] width 12 height 12
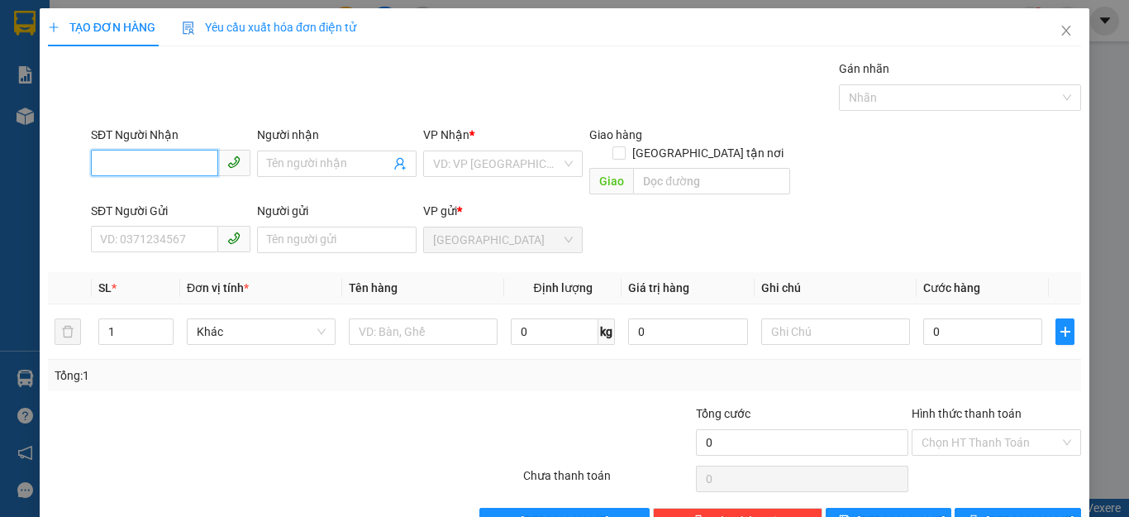
click at [100, 164] on input "SĐT Người Nhận" at bounding box center [154, 163] width 127 height 26
type input "0965898351"
click at [132, 196] on div "0965898351 - TRÂM" at bounding box center [168, 197] width 137 height 18
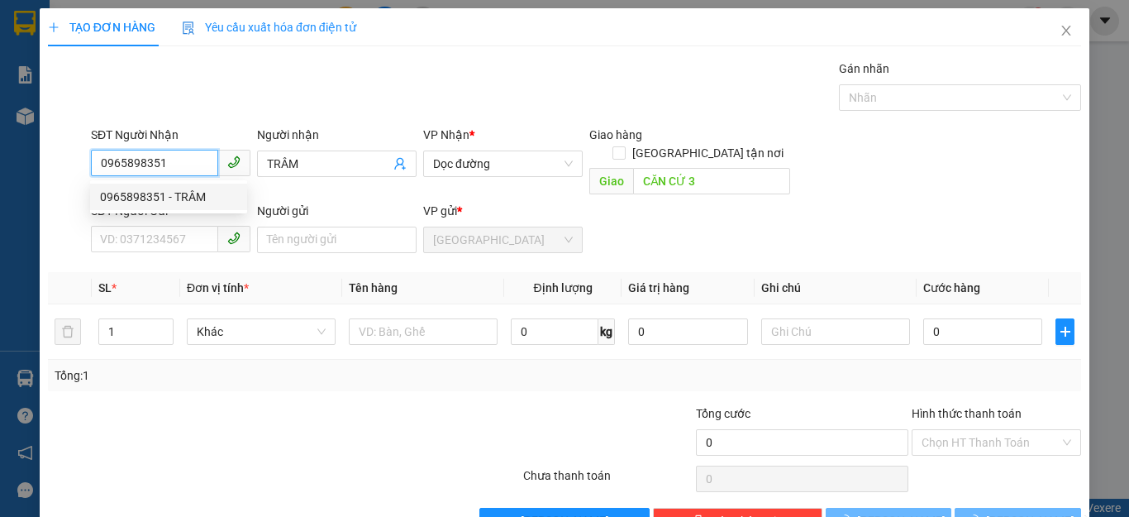
type input "TRÂM"
type input "CĂN CỨ 3"
type input "80.000"
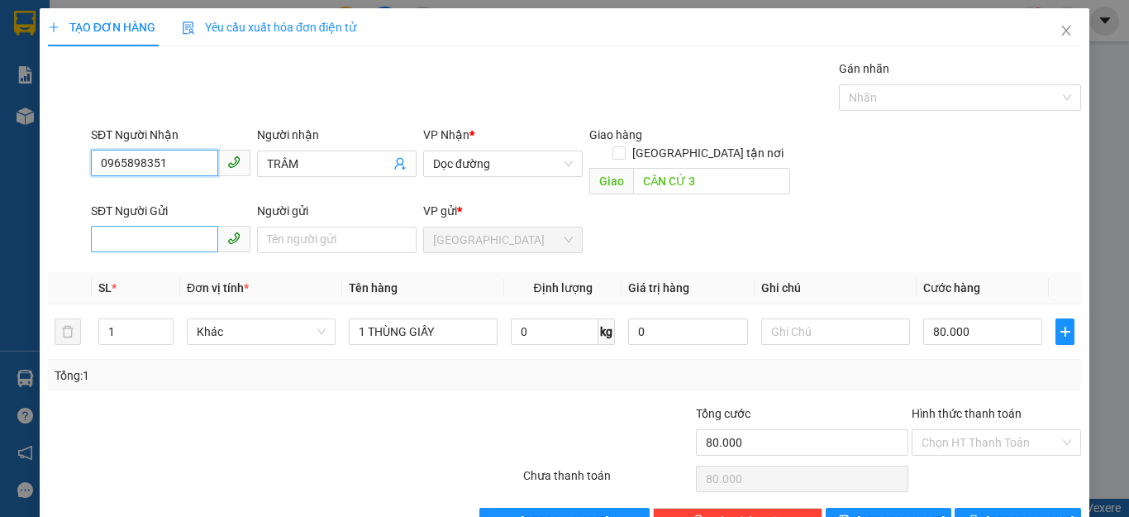
type input "0965898351"
click at [112, 226] on input "SĐT Người Gửi" at bounding box center [154, 239] width 127 height 26
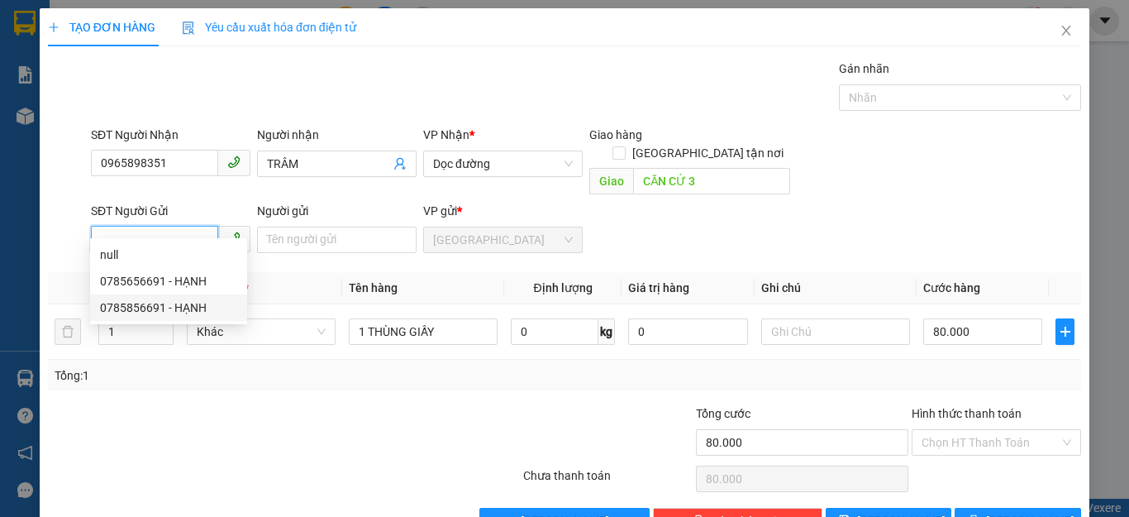
click at [153, 307] on div "0785856691 - HẠNH" at bounding box center [168, 307] width 137 height 18
type input "0785856691"
type input "HẠNH"
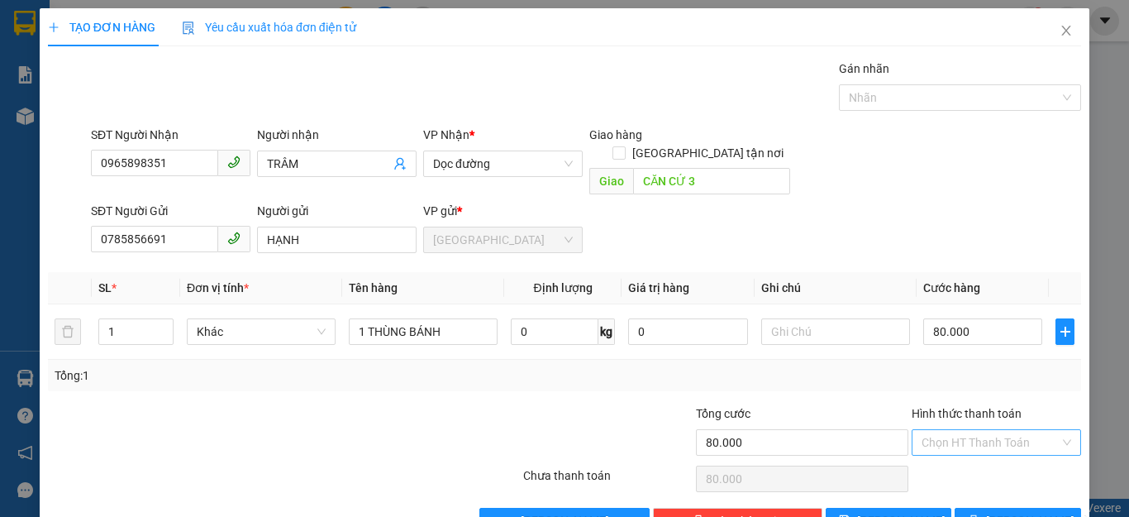
click at [978, 430] on input "Hình thức thanh toán" at bounding box center [991, 442] width 138 height 25
click at [970, 456] on div "Tại văn phòng" at bounding box center [984, 457] width 147 height 18
type input "0"
click at [988, 508] on button "Lưu và In" at bounding box center [1018, 521] width 126 height 26
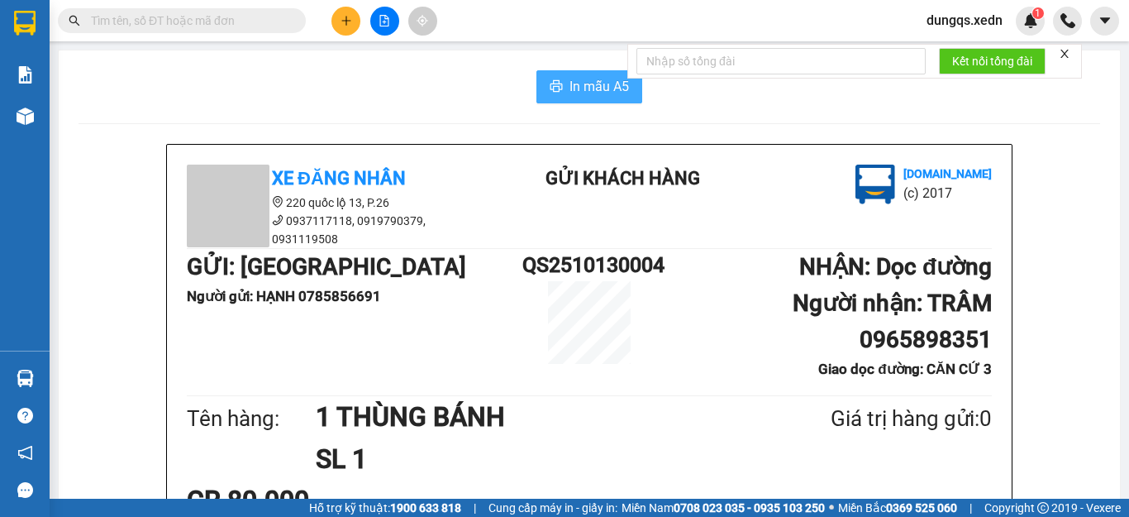
click at [584, 92] on span "In mẫu A5" at bounding box center [600, 86] width 60 height 21
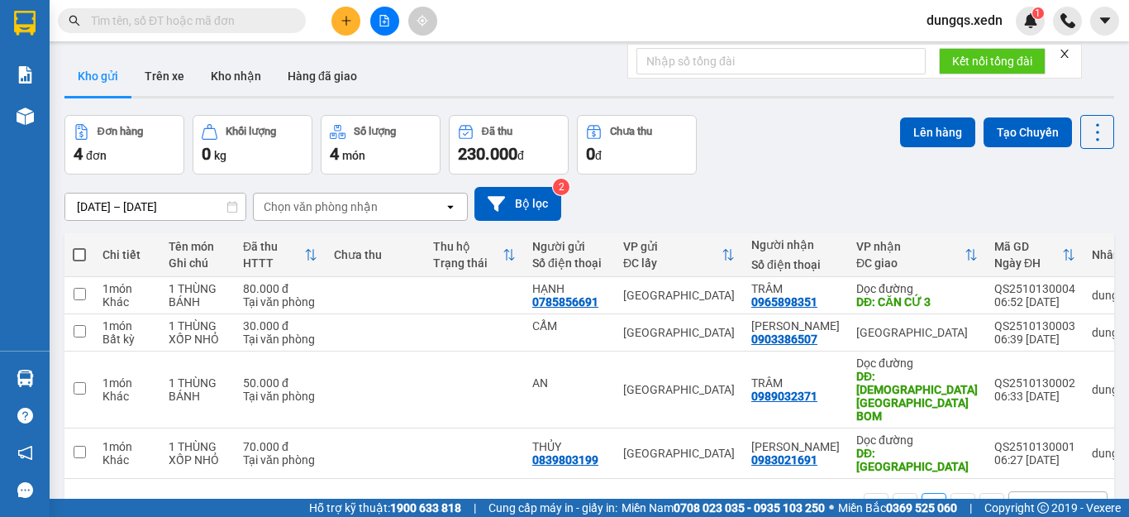
click at [102, 21] on input "text" at bounding box center [188, 21] width 195 height 18
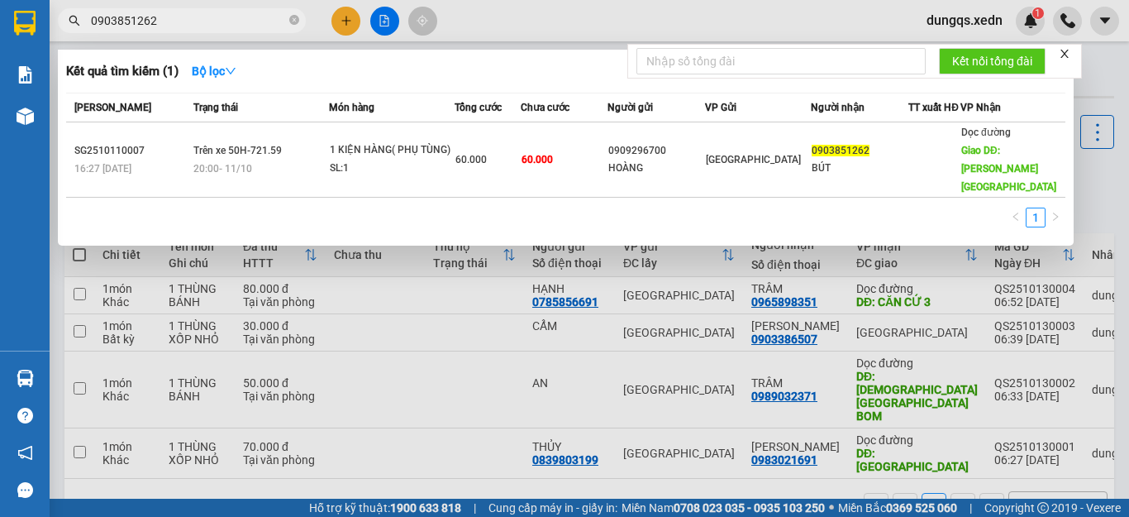
type input "0903851262"
click at [1057, 54] on form "Kết nối tổng đài" at bounding box center [854, 61] width 455 height 35
click at [1069, 52] on icon "close" at bounding box center [1065, 54] width 12 height 12
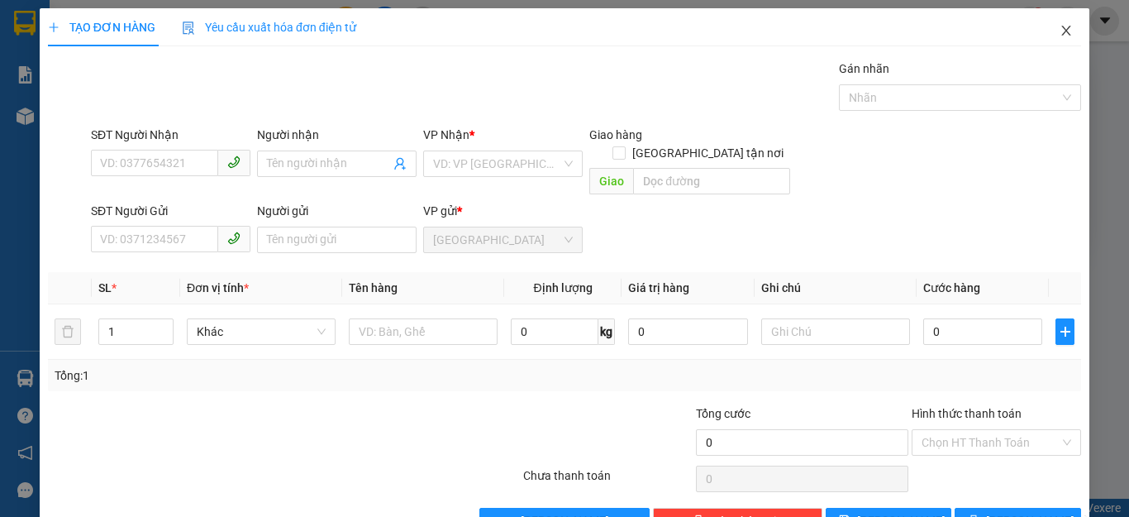
click at [1062, 31] on icon "close" at bounding box center [1066, 31] width 9 height 10
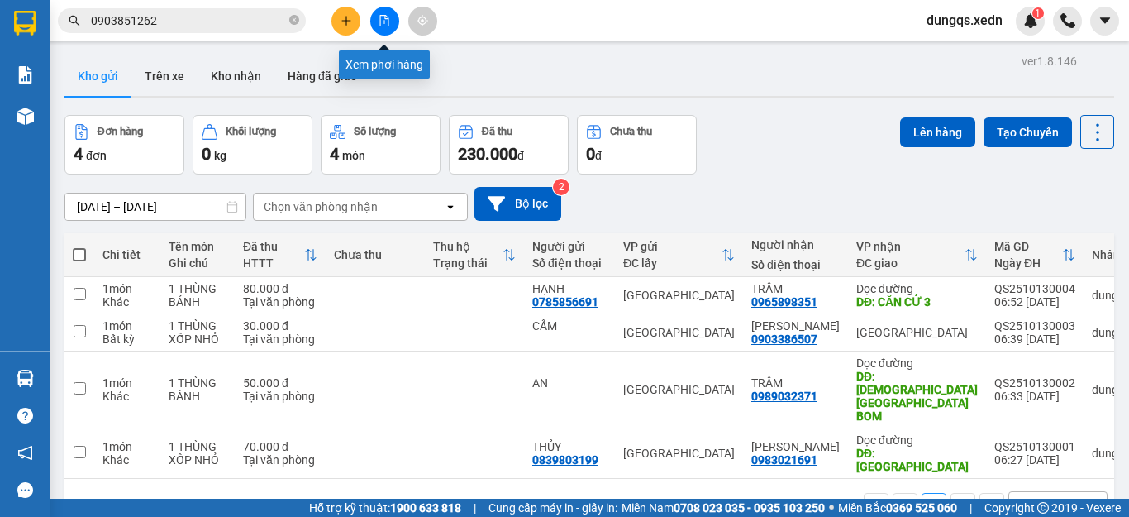
click at [384, 21] on icon "file-add" at bounding box center [384, 21] width 9 height 12
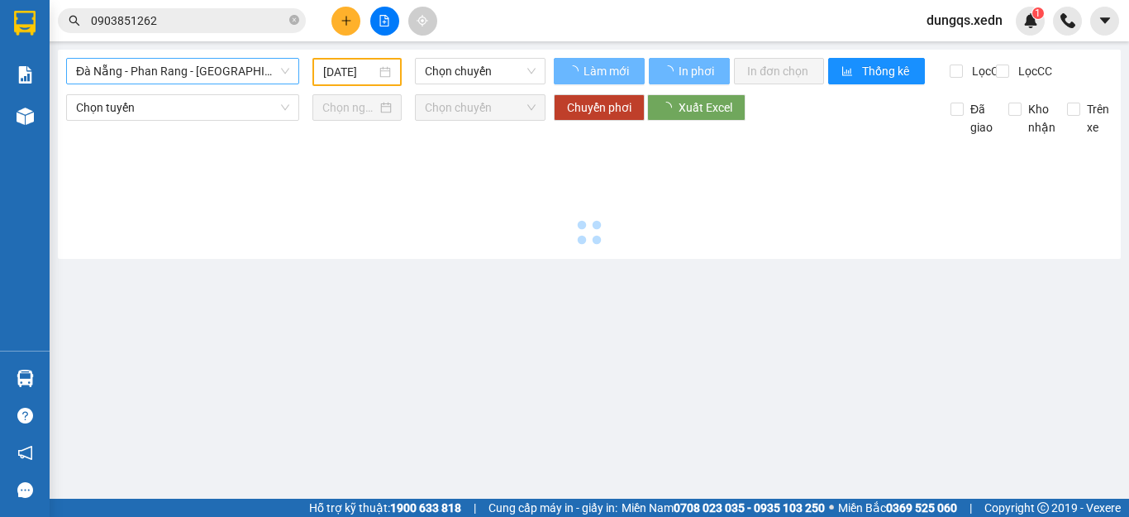
type input "13/10/2025"
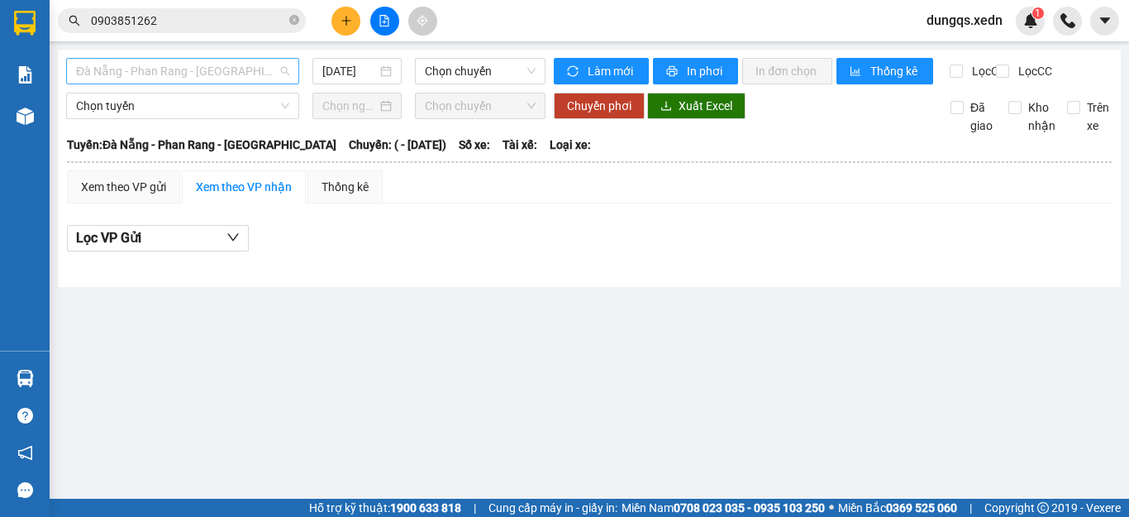
click at [170, 67] on span "Đà Nẵng - Phan Rang - Sài Gòn" at bounding box center [182, 71] width 213 height 25
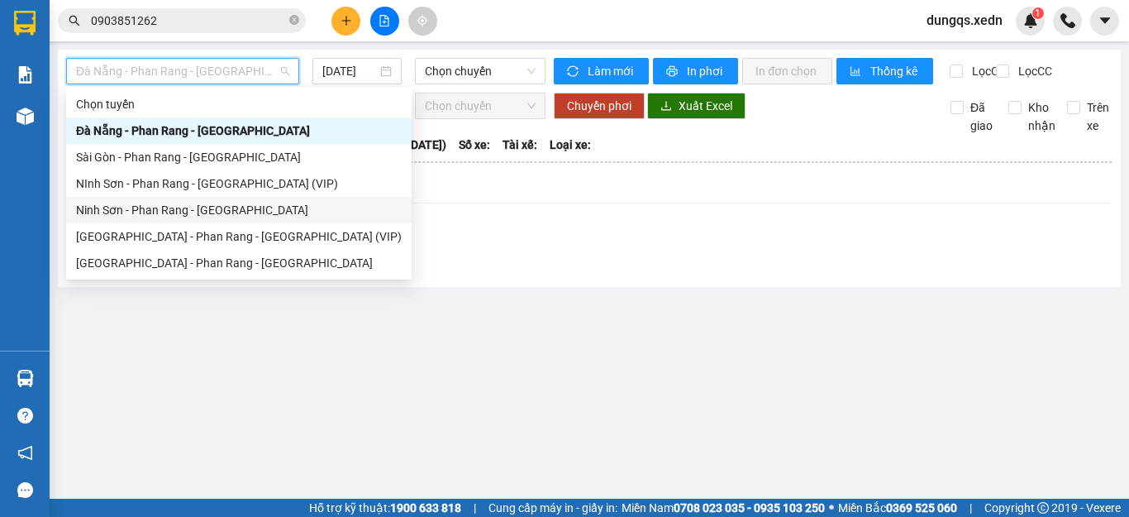
click at [163, 207] on div "Ninh Sơn - Phan Rang - Sài Gòn" at bounding box center [239, 210] width 326 height 18
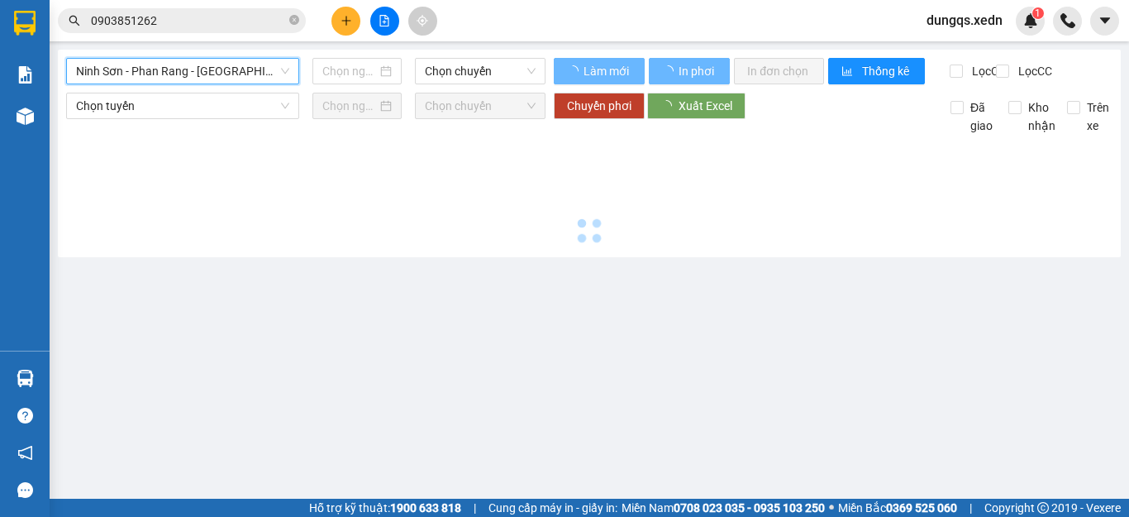
type input "13/10/2025"
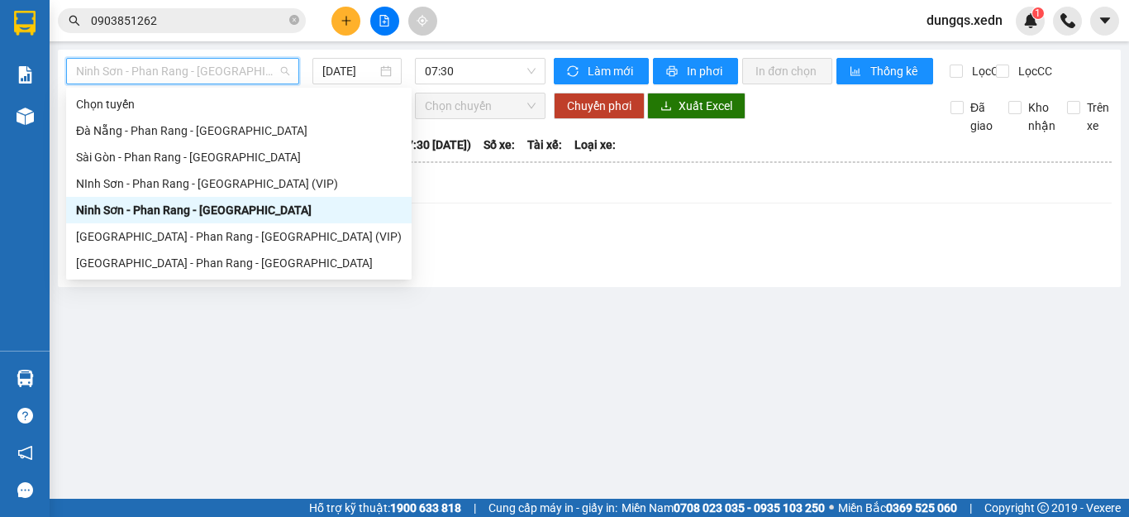
click at [180, 69] on span "Ninh Sơn - Phan Rang - Sài Gòn" at bounding box center [182, 71] width 213 height 25
click at [136, 257] on div "Sài Gòn - Phan Rang - Ninh Sơn" at bounding box center [239, 263] width 326 height 18
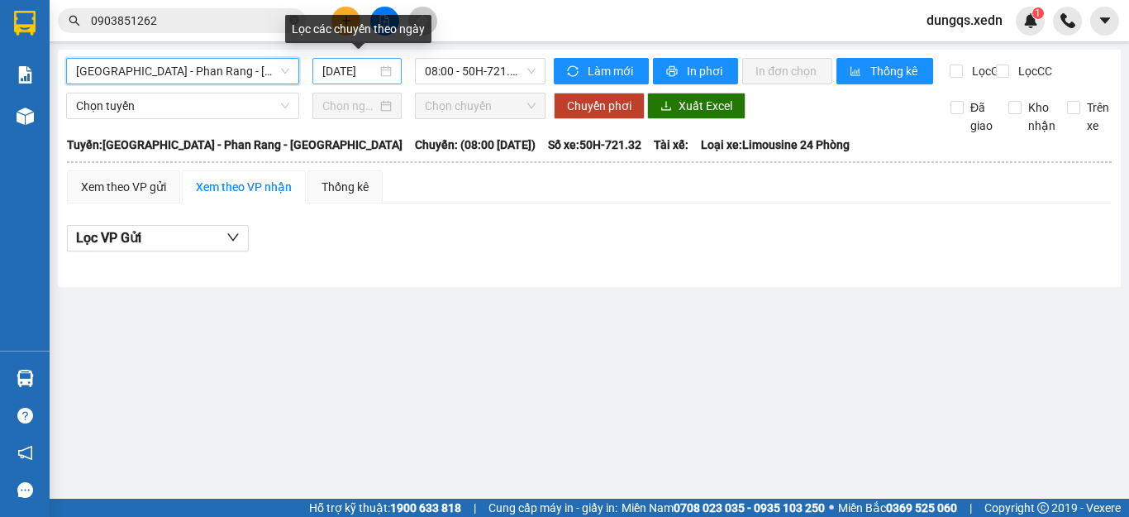
click at [336, 72] on input "13/10/2025" at bounding box center [349, 71] width 55 height 18
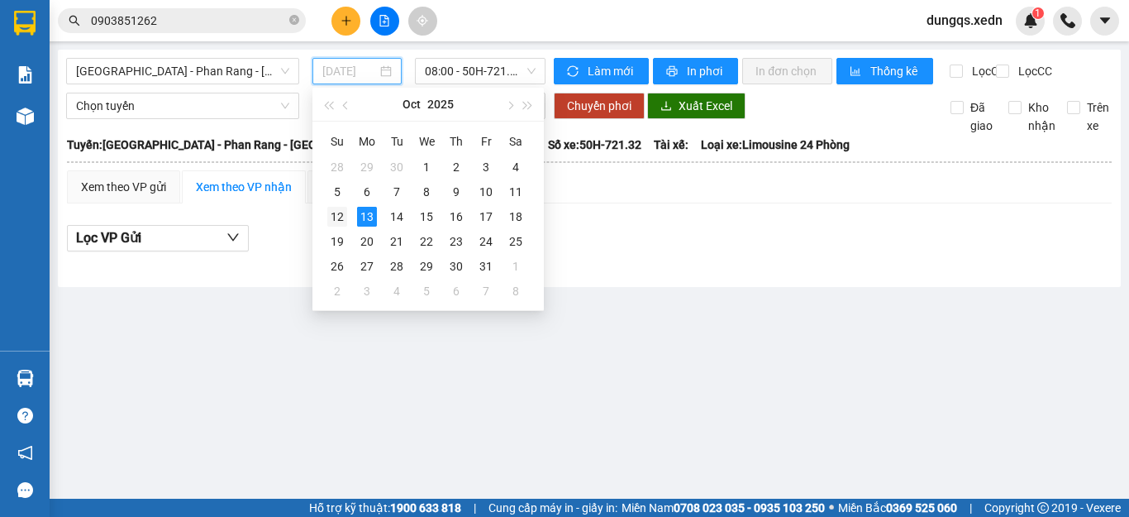
click at [336, 216] on div "12" at bounding box center [337, 217] width 20 height 20
type input "12/10/2025"
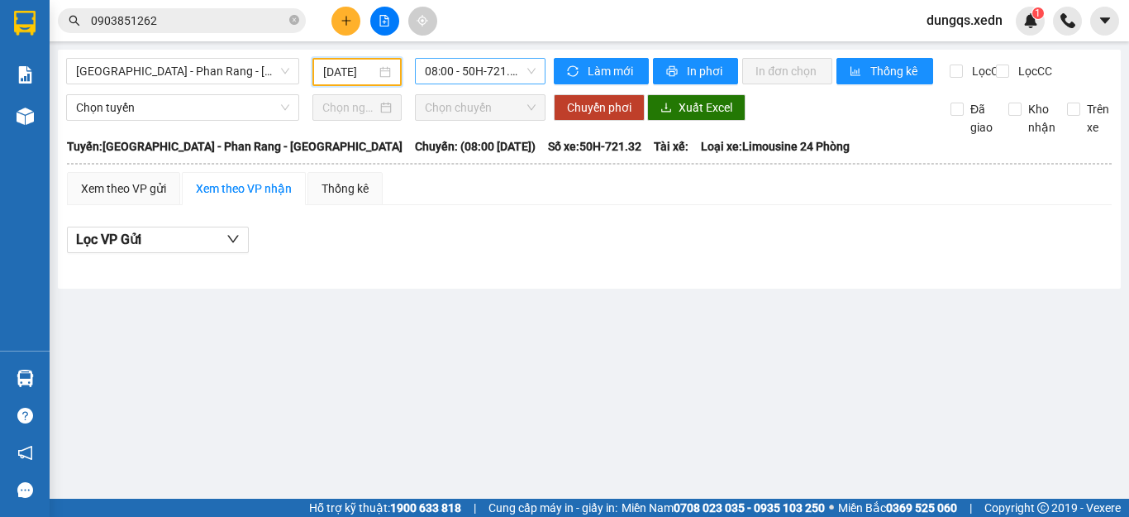
click at [455, 71] on span "08:00 - 50H-721.32" at bounding box center [480, 71] width 111 height 25
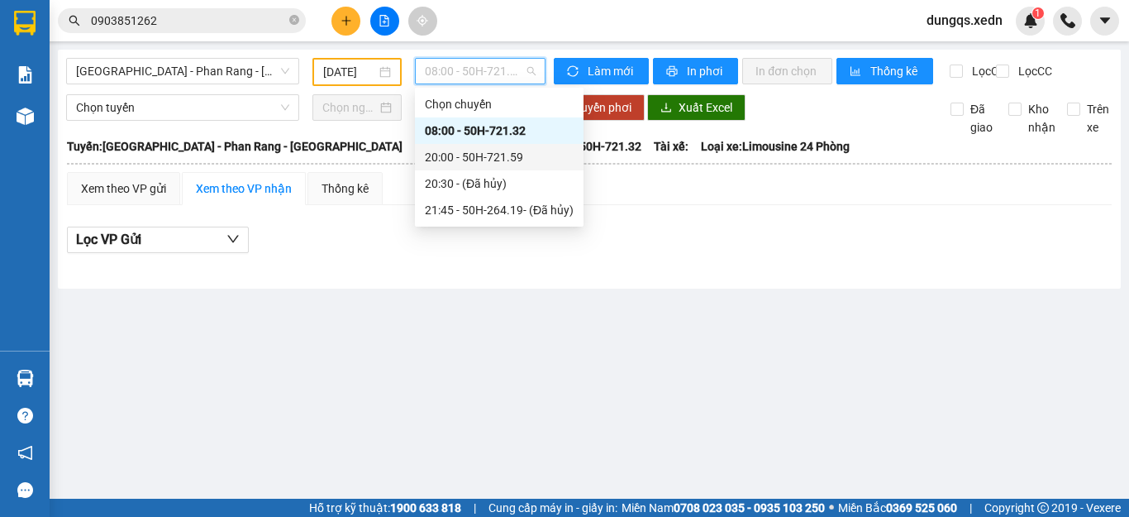
click at [489, 153] on div "20:00 - 50H-721.59" at bounding box center [499, 157] width 149 height 18
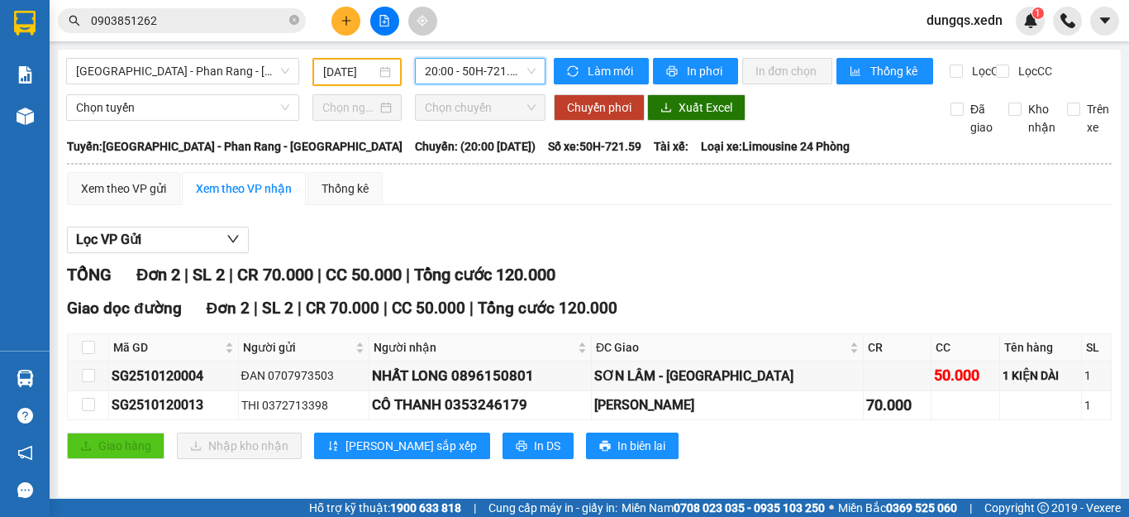
scroll to position [19, 0]
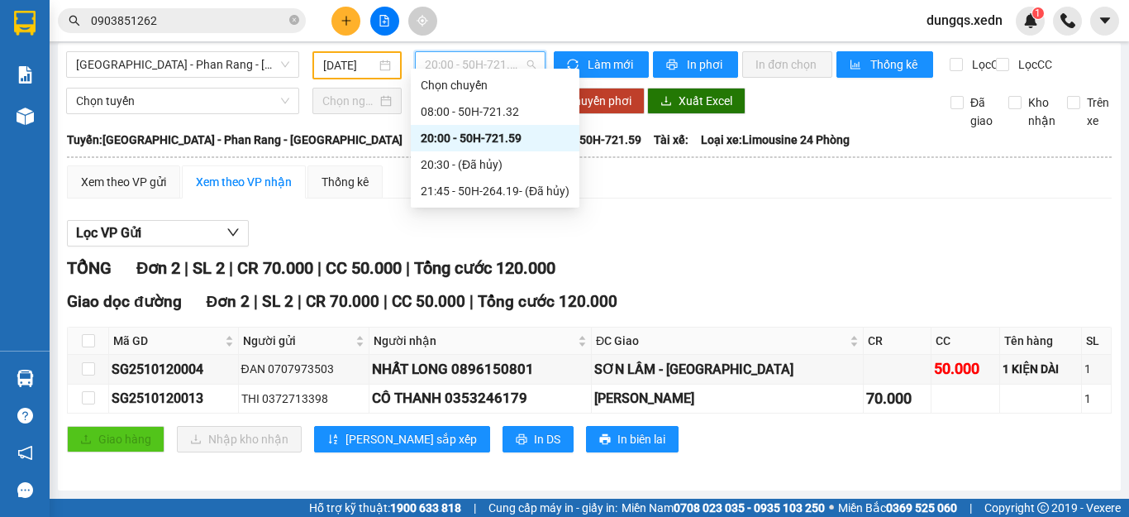
click at [445, 61] on span "20:00 - 50H-721.59" at bounding box center [480, 64] width 111 height 25
click at [486, 190] on div "21:45 - 50H-264.19 - (Đã hủy)" at bounding box center [495, 191] width 149 height 18
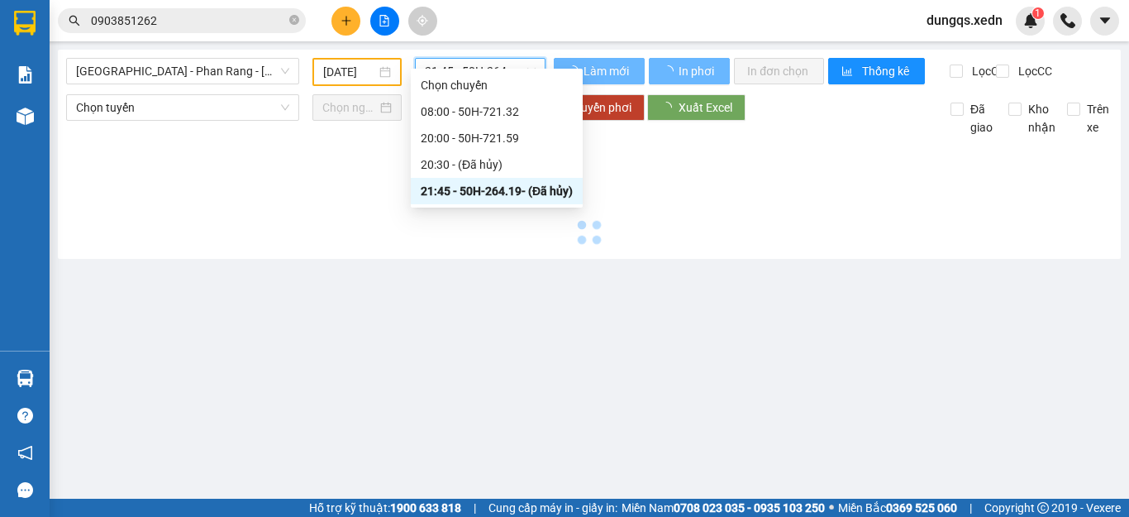
scroll to position [0, 0]
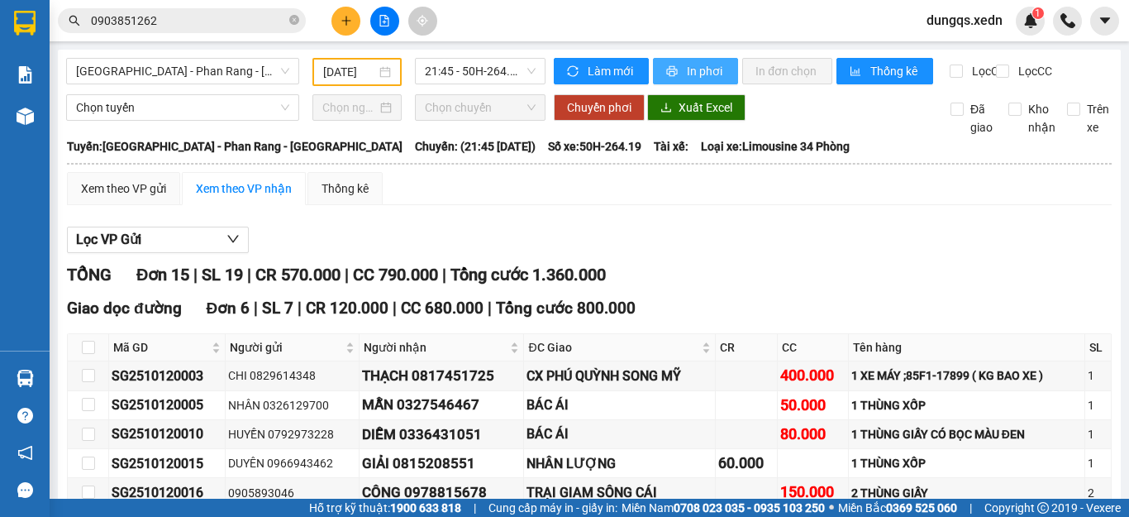
click at [667, 69] on icon "printer" at bounding box center [672, 71] width 11 height 11
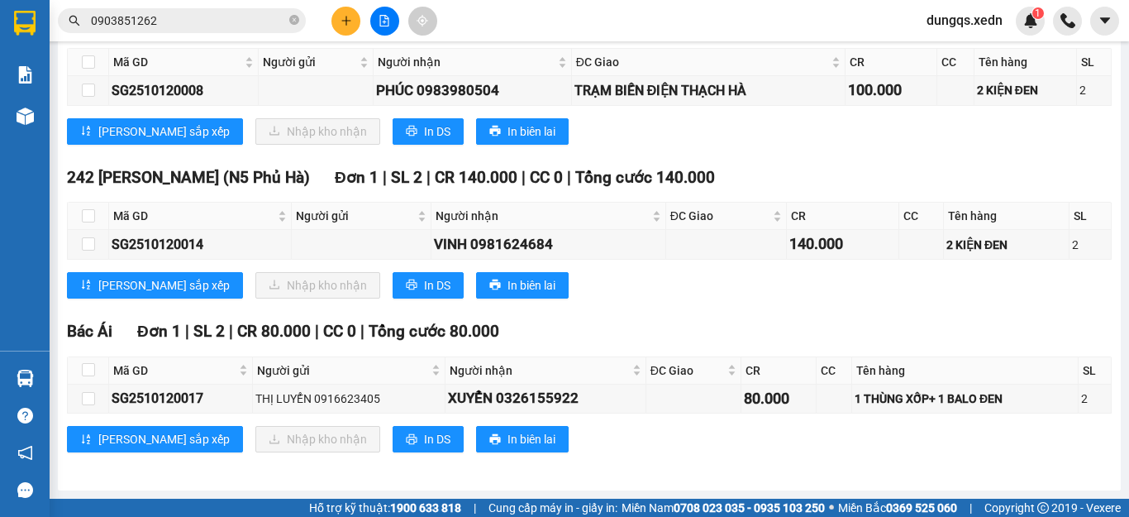
scroll to position [814, 0]
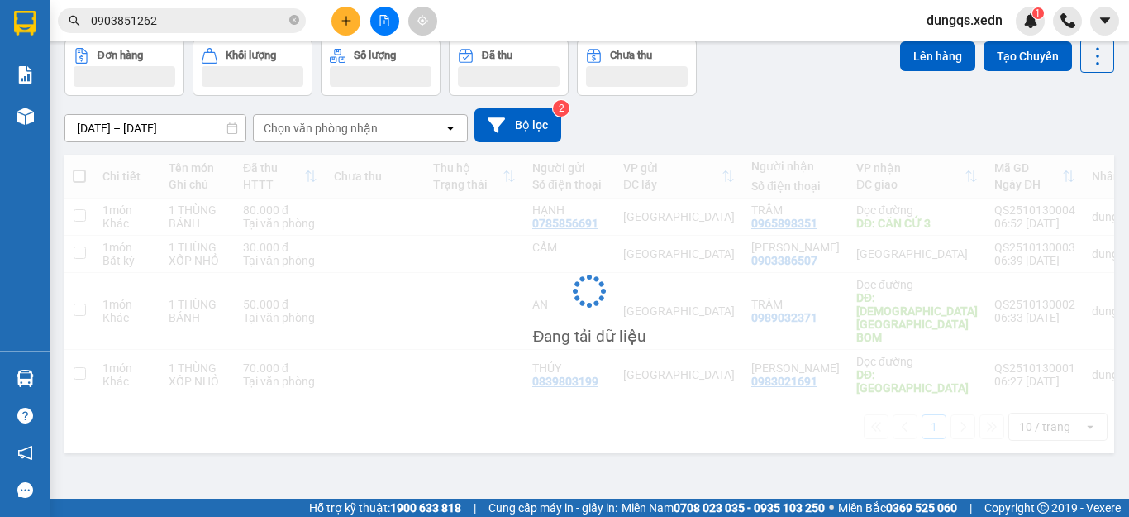
scroll to position [76, 0]
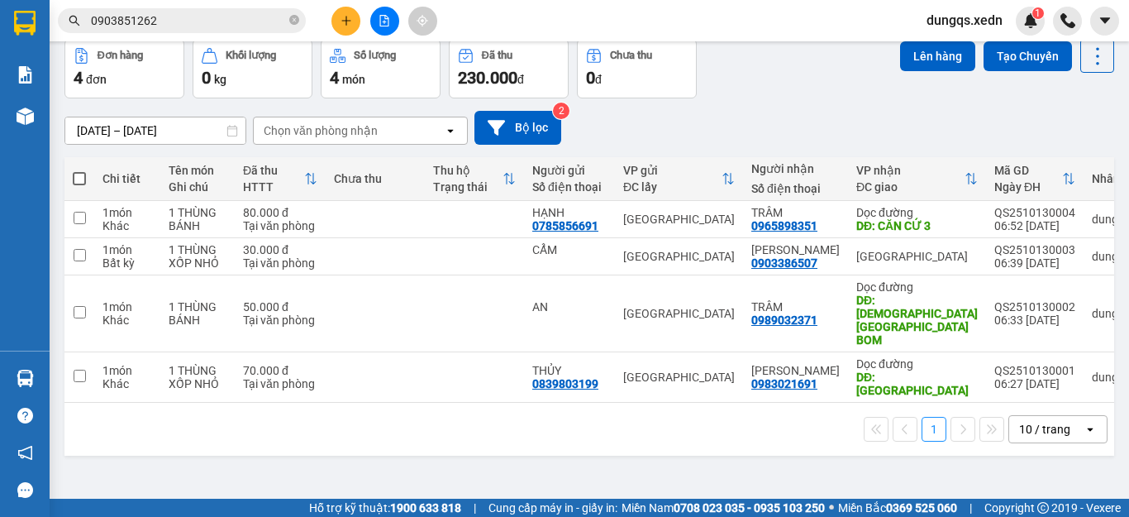
click at [74, 179] on span at bounding box center [79, 178] width 13 height 13
click at [79, 170] on input "checkbox" at bounding box center [79, 170] width 0 height 0
checkbox input "true"
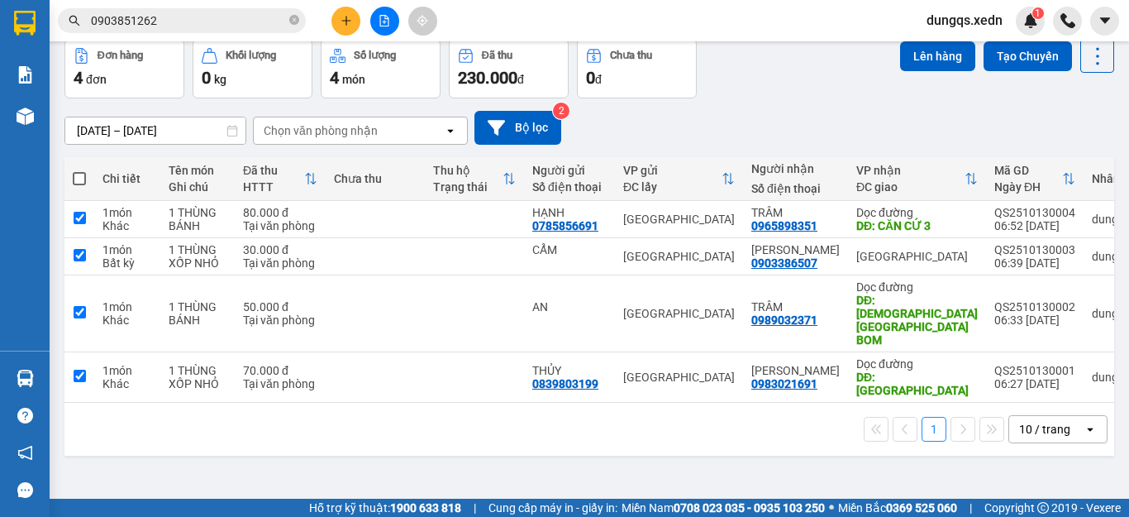
checkbox input "true"
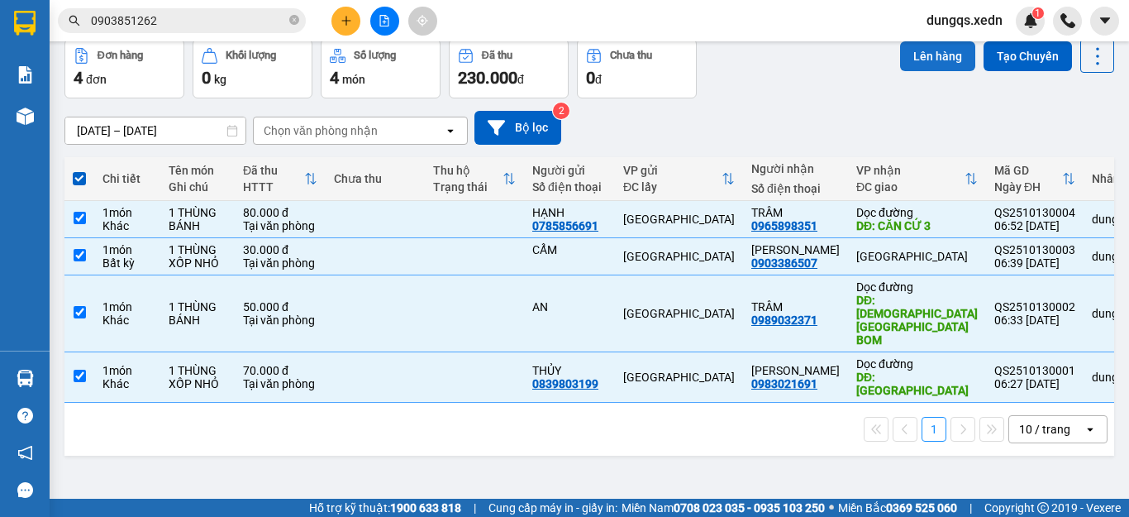
click at [925, 59] on button "Lên hàng" at bounding box center [937, 56] width 75 height 30
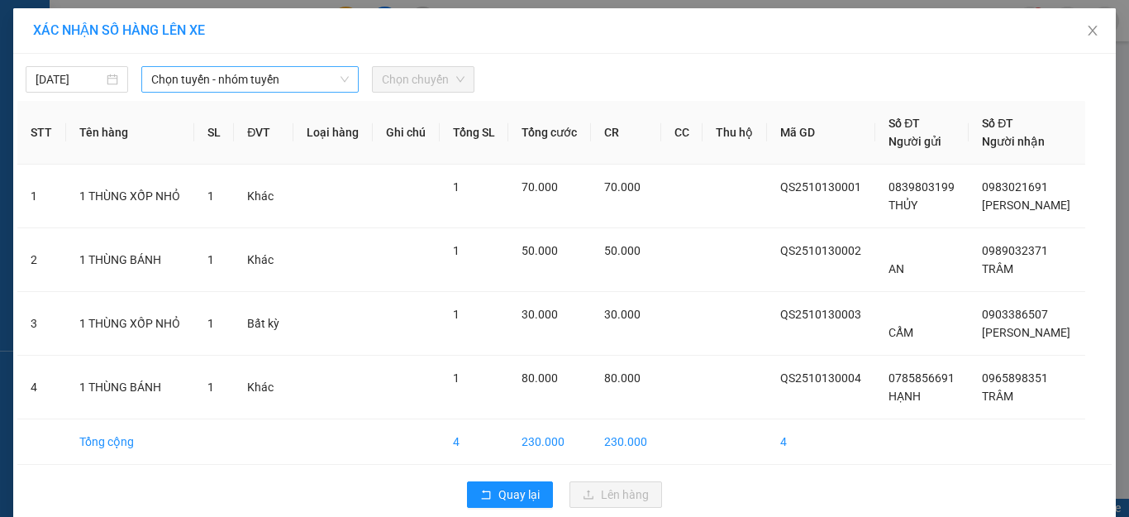
click at [305, 82] on span "Chọn tuyến - nhóm tuyến" at bounding box center [250, 79] width 198 height 25
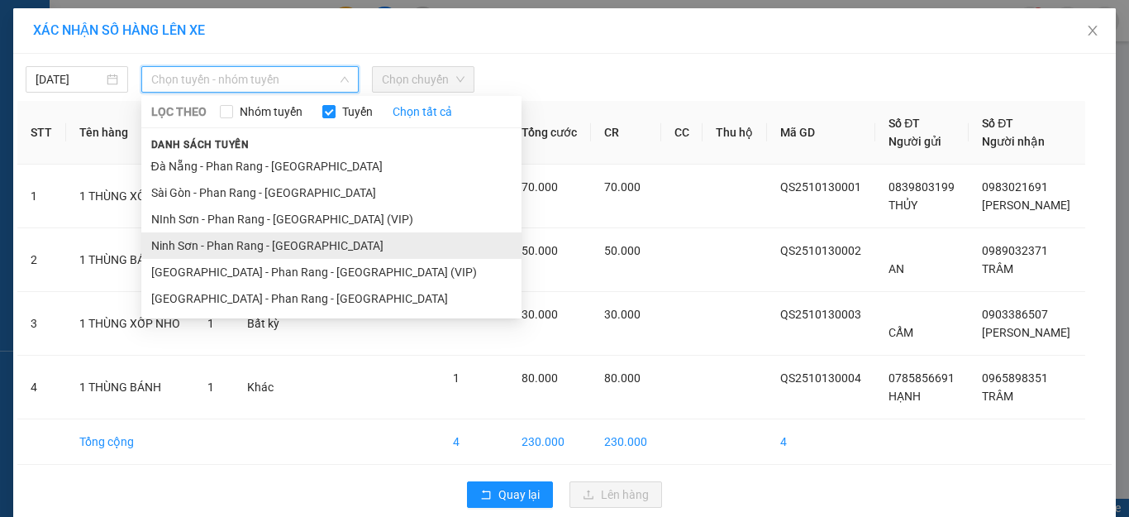
click at [236, 245] on li "Ninh Sơn - Phan Rang - Sài Gòn" at bounding box center [331, 245] width 380 height 26
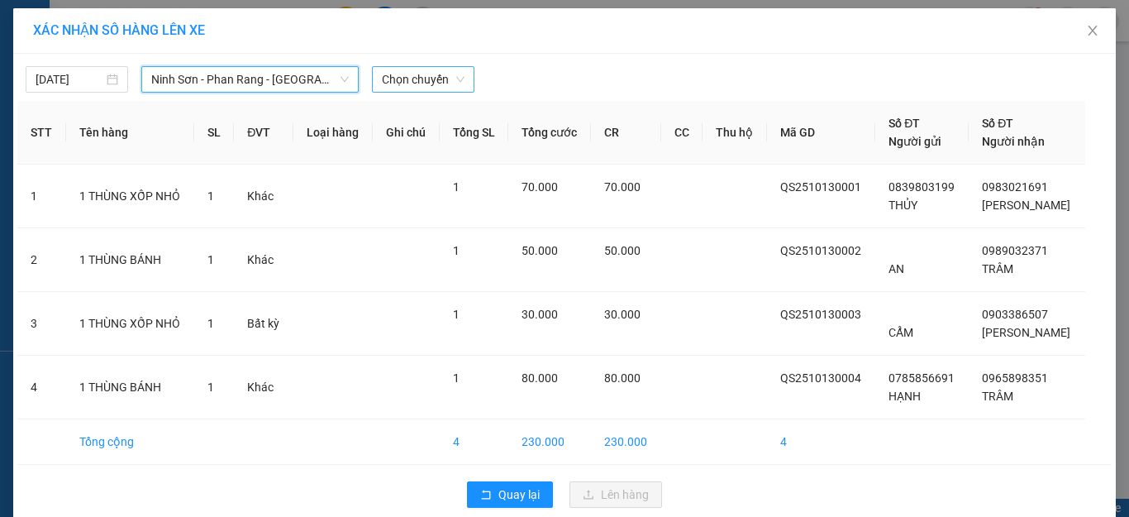
click at [406, 79] on span "Chọn chuyến" at bounding box center [423, 79] width 83 height 25
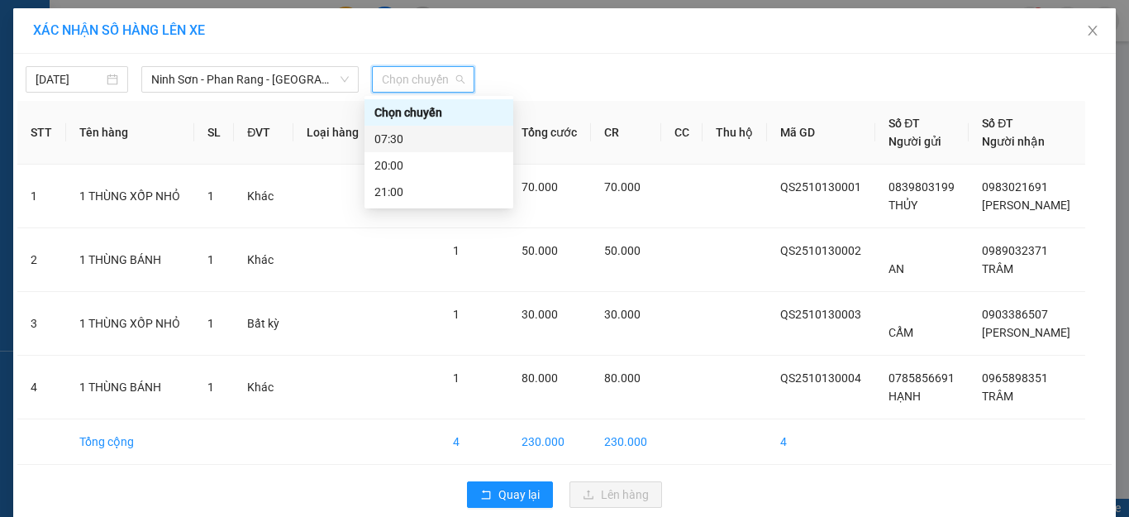
click at [417, 141] on div "07:30" at bounding box center [438, 139] width 129 height 18
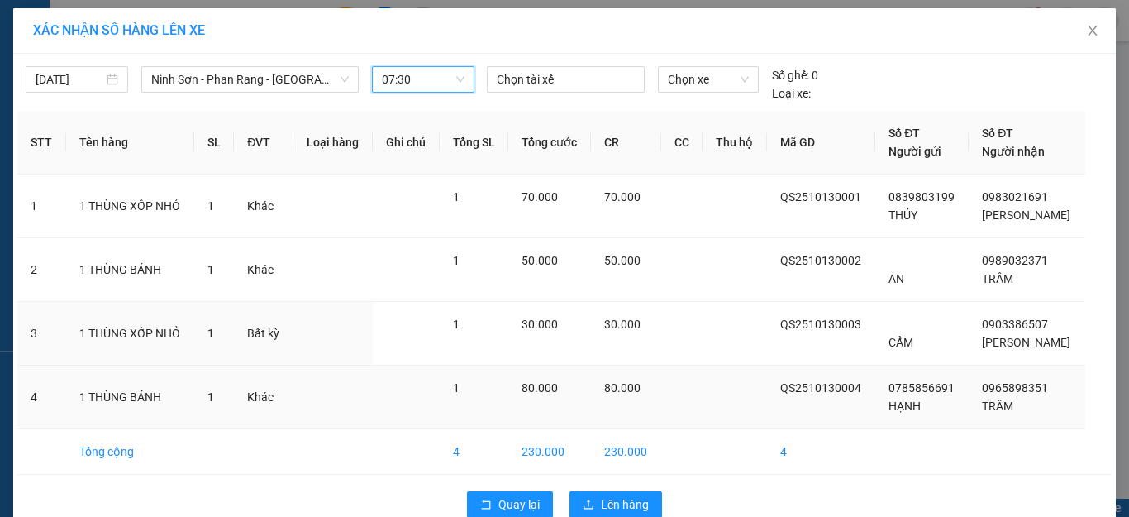
scroll to position [33, 0]
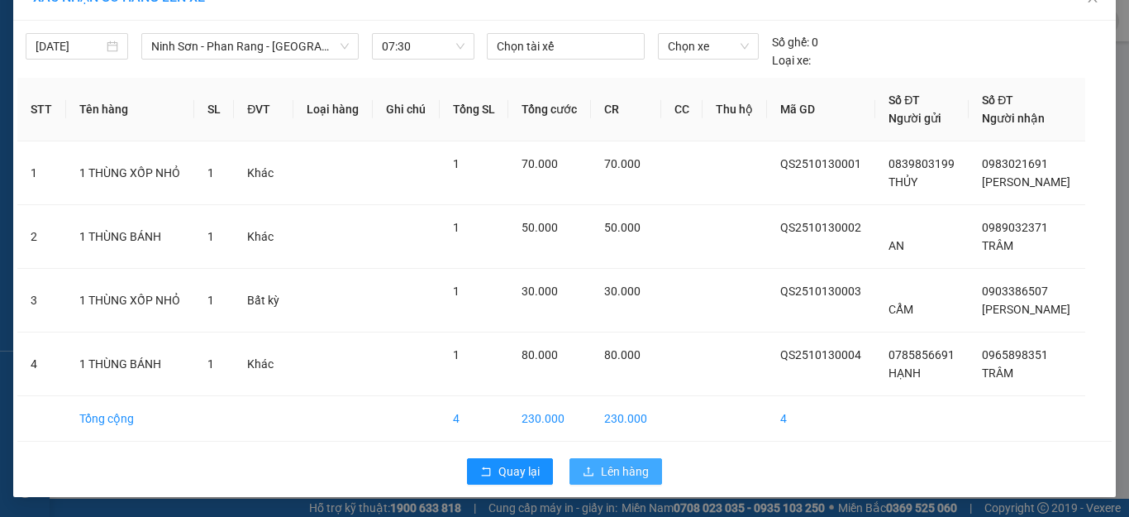
click at [601, 472] on span "Lên hàng" at bounding box center [625, 471] width 48 height 18
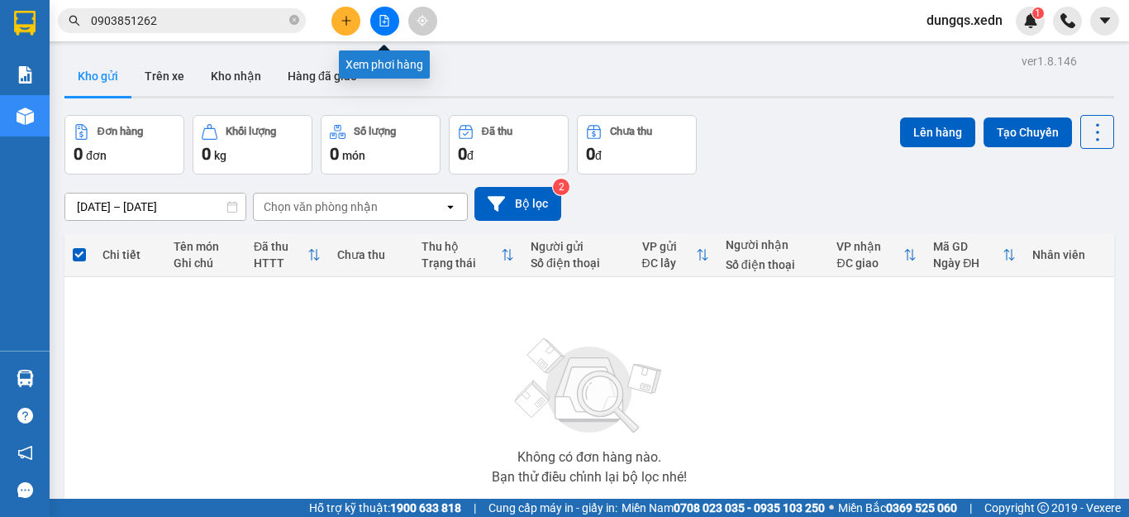
click at [379, 19] on icon "file-add" at bounding box center [385, 21] width 12 height 12
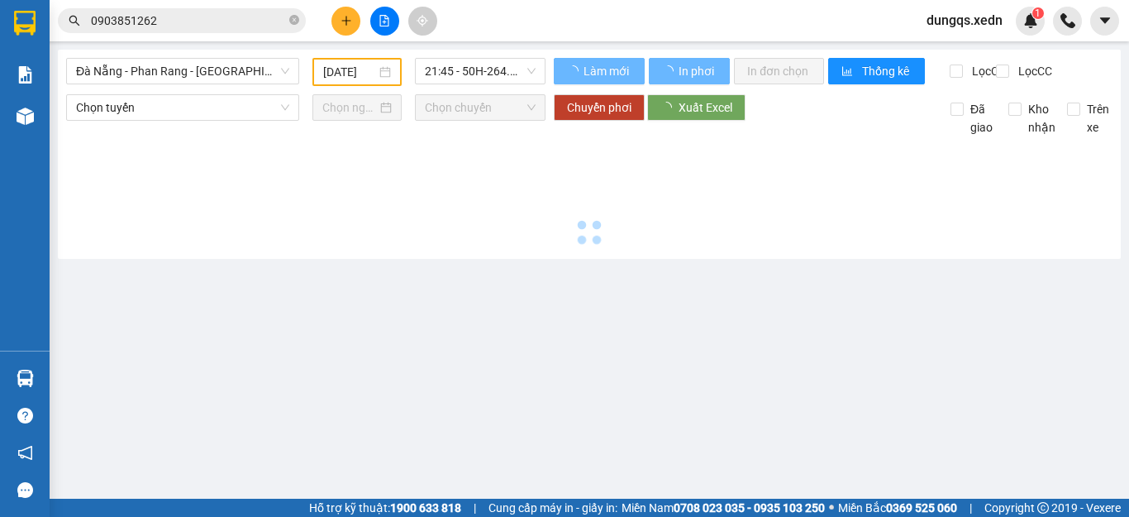
type input "13/10/2025"
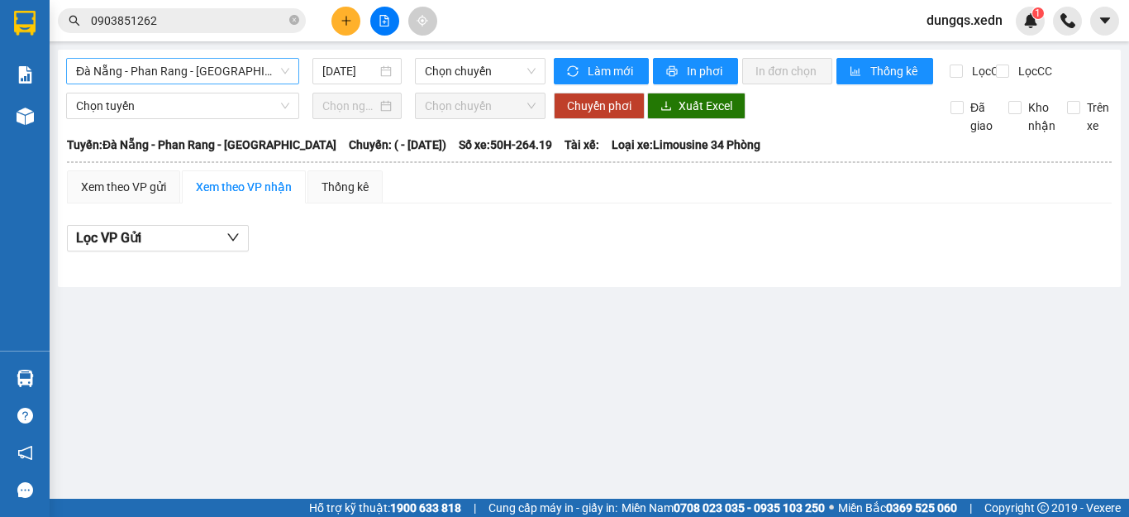
click at [201, 69] on span "Đà Nẵng - Phan Rang - Sài Gòn" at bounding box center [182, 71] width 213 height 25
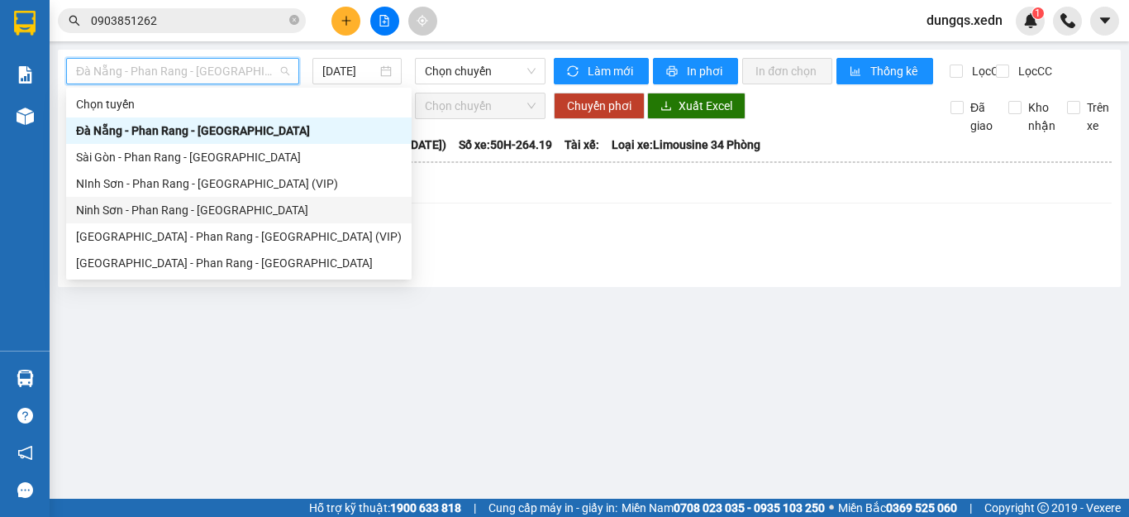
click at [159, 212] on div "Ninh Sơn - Phan Rang - Sài Gòn" at bounding box center [239, 210] width 326 height 18
type input "13/10/2025"
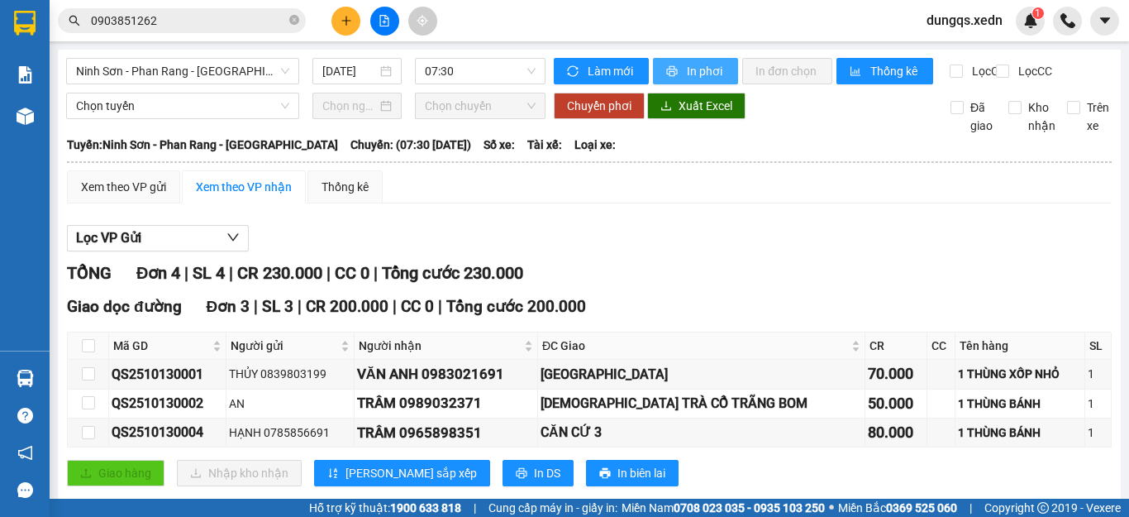
click at [687, 71] on span "In phơi" at bounding box center [706, 71] width 38 height 18
click at [347, 21] on icon "plus" at bounding box center [345, 20] width 9 height 1
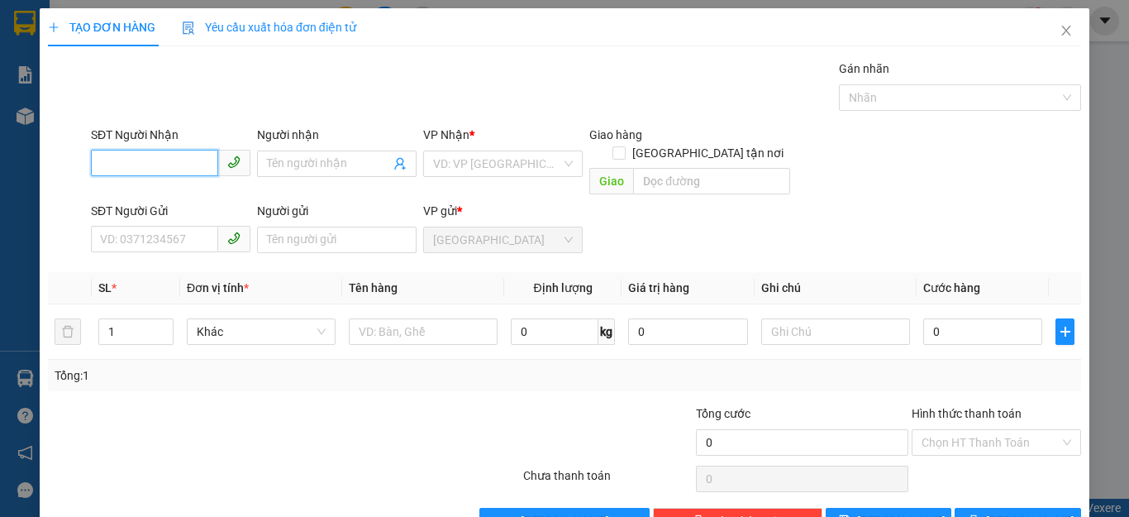
click at [97, 163] on input "SĐT Người Nhận" at bounding box center [154, 163] width 127 height 26
type input "0899928699"
click at [128, 197] on div "0899928699 - THY" at bounding box center [168, 197] width 137 height 18
type input "THY"
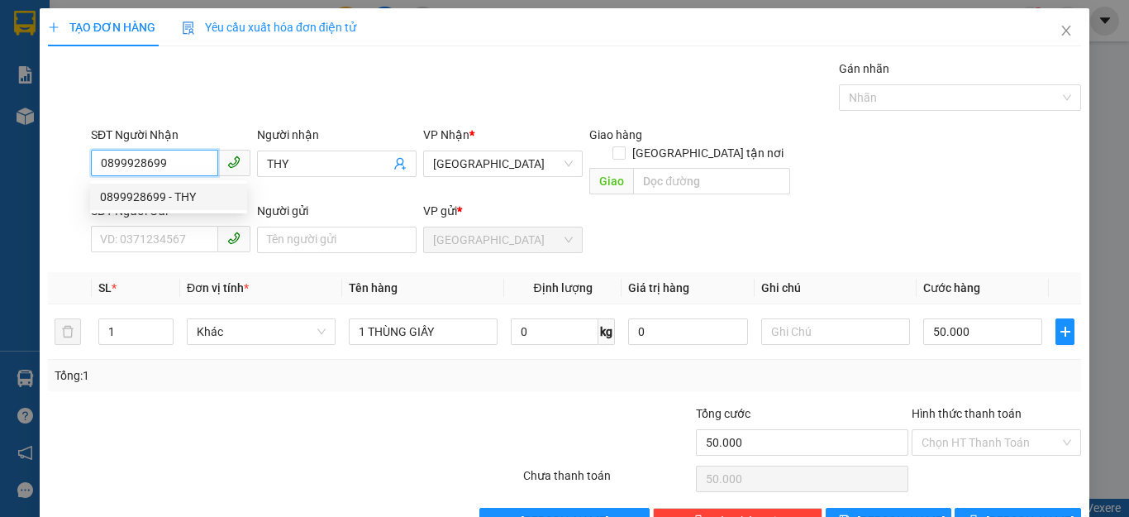
type input "50.000"
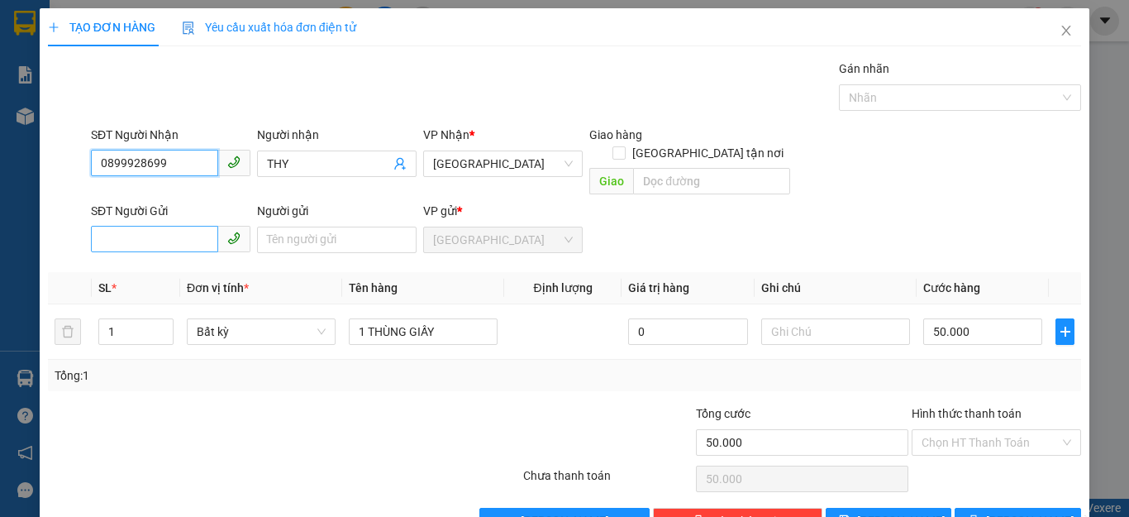
type input "0899928699"
click at [107, 226] on input "SĐT Người Gửi" at bounding box center [154, 239] width 127 height 26
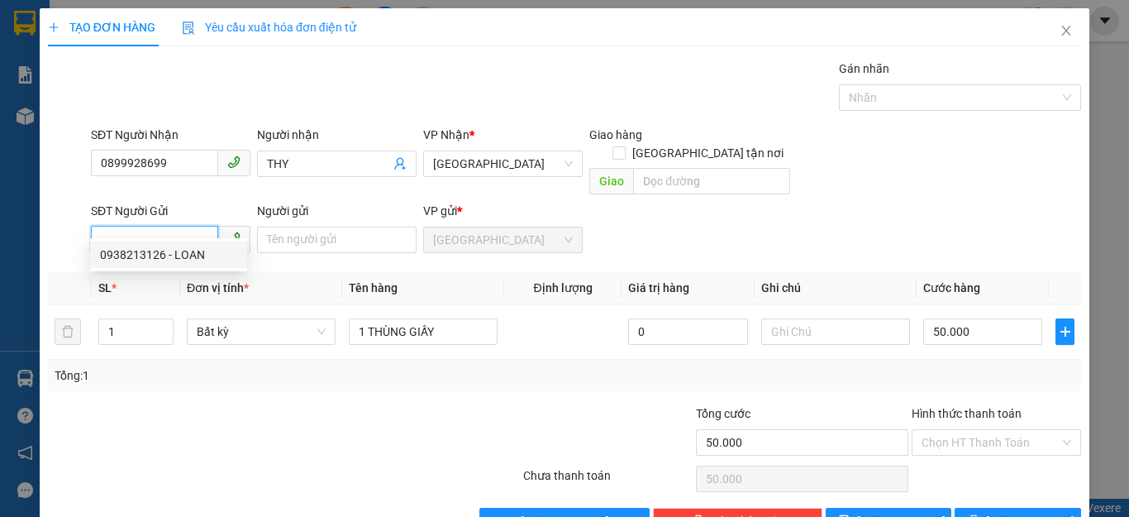
click at [140, 253] on div "0938213126 - LOAN" at bounding box center [168, 254] width 137 height 18
type input "0938213126"
type input "LOAN"
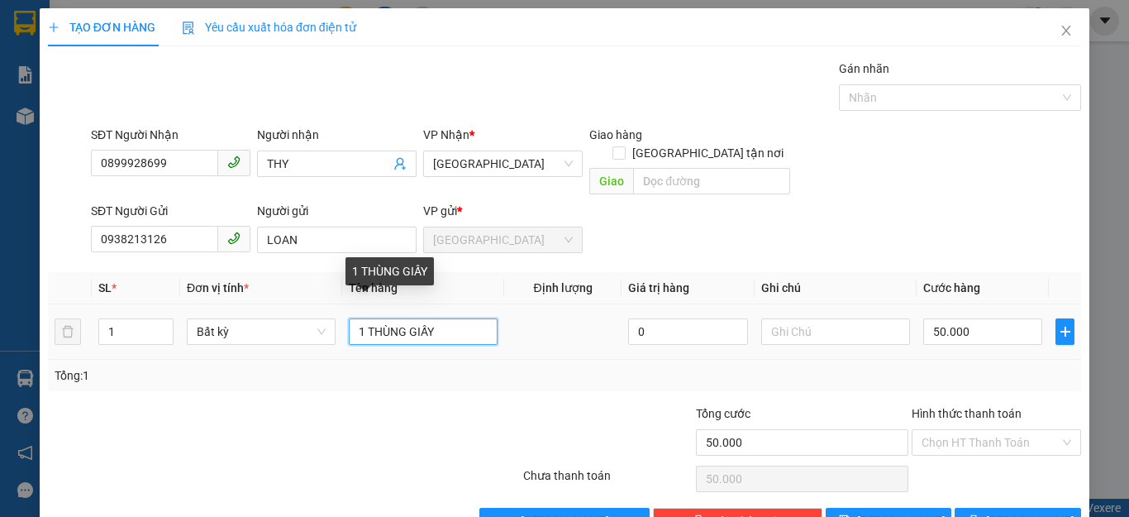
drag, startPoint x: 440, startPoint y: 313, endPoint x: 262, endPoint y: 272, distance: 182.5
click at [271, 279] on table "SL * Đơn vị tính * Tên hàng Định lượng Giá trị hàng Ghi chú Cước hàng 1 Bất kỳ …" at bounding box center [564, 316] width 1033 height 88
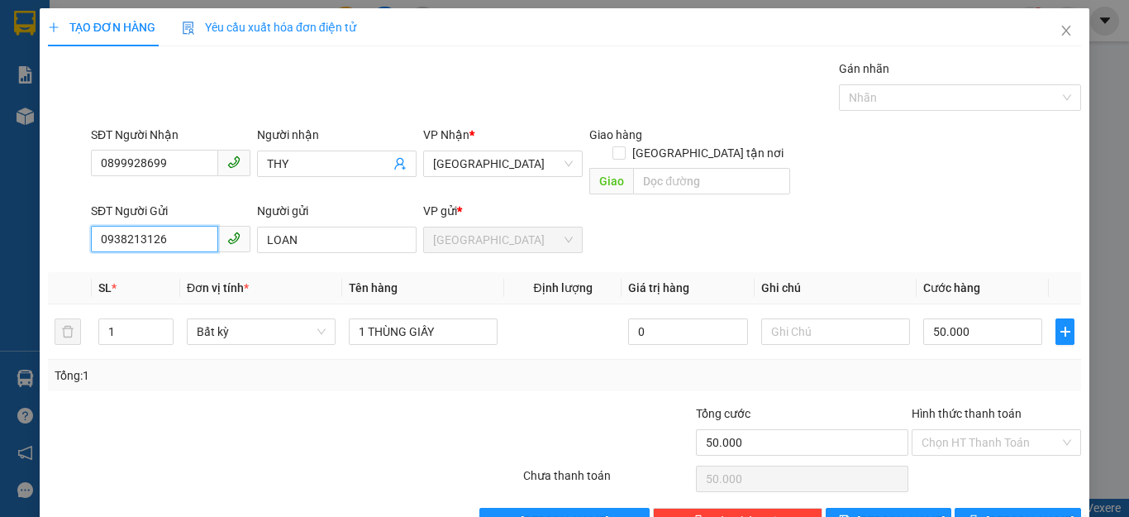
drag, startPoint x: 166, startPoint y: 220, endPoint x: 60, endPoint y: 227, distance: 106.9
click at [60, 227] on div "SĐT Người Gửi 0938213126 0938213126 Người gửi LOAN VP gửi * Quảng Sơn" at bounding box center [564, 231] width 1037 height 58
type input "0814617612"
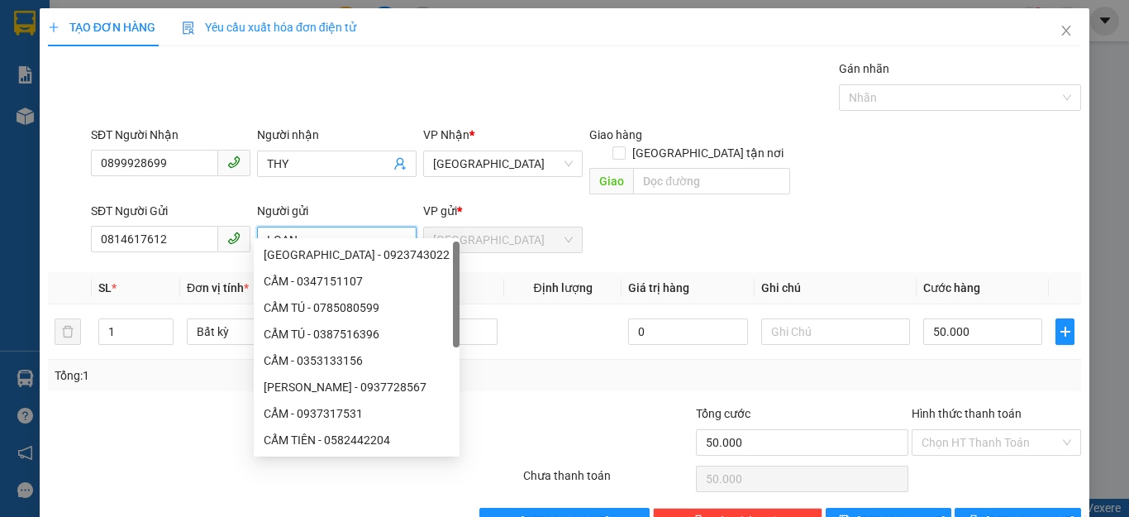
drag, startPoint x: 304, startPoint y: 227, endPoint x: 254, endPoint y: 223, distance: 50.6
click at [257, 226] on input "LOAN" at bounding box center [337, 239] width 160 height 26
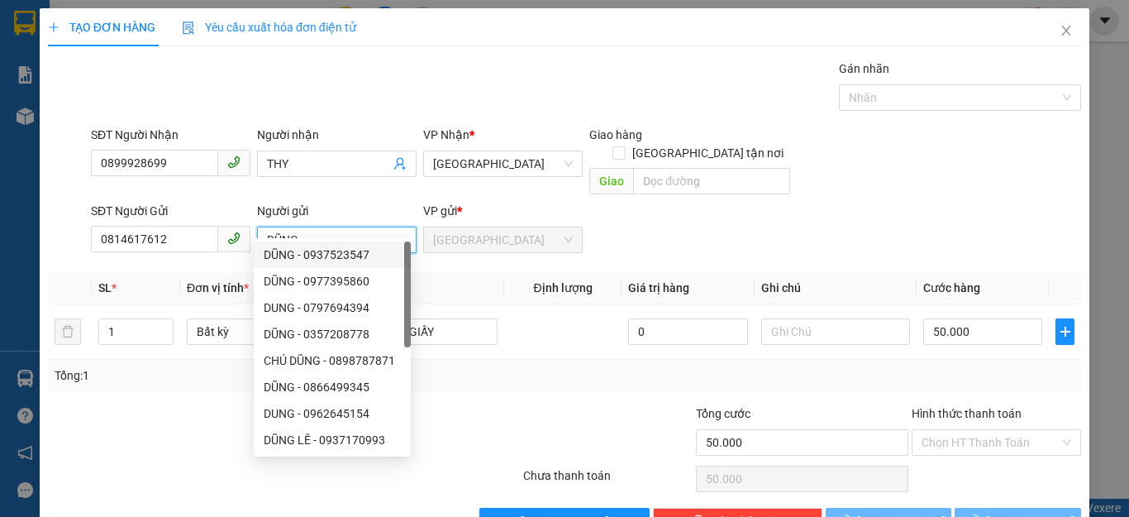
type input "DŨNG"
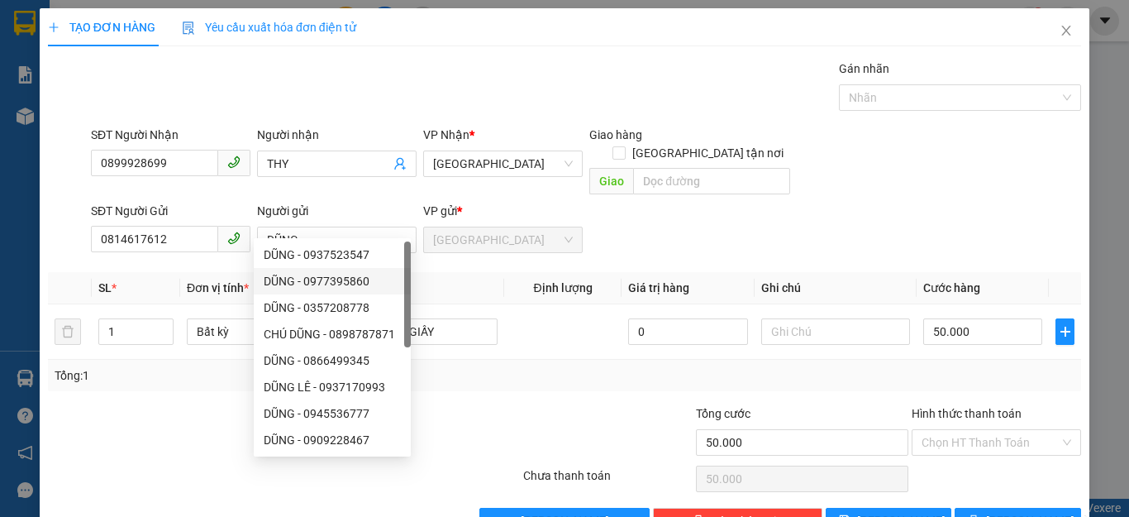
click at [544, 375] on div "Transit Pickup Surcharge Ids Transit Deliver Surcharge Ids Transit Deliver Surc…" at bounding box center [564, 297] width 1033 height 474
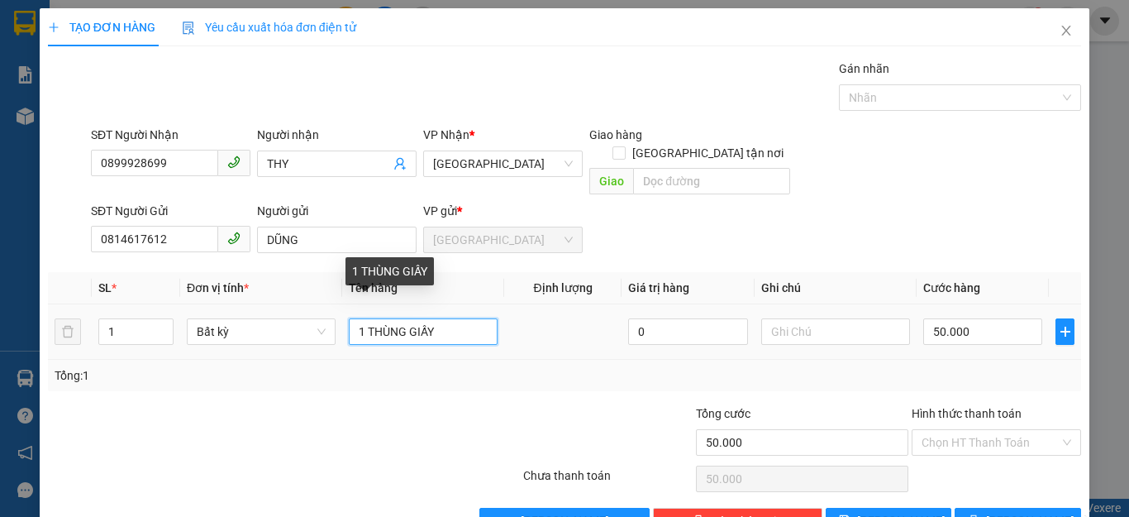
drag, startPoint x: 431, startPoint y: 313, endPoint x: 365, endPoint y: 310, distance: 66.2
click at [365, 318] on input "1 THÙNG GIẤY" at bounding box center [423, 331] width 149 height 26
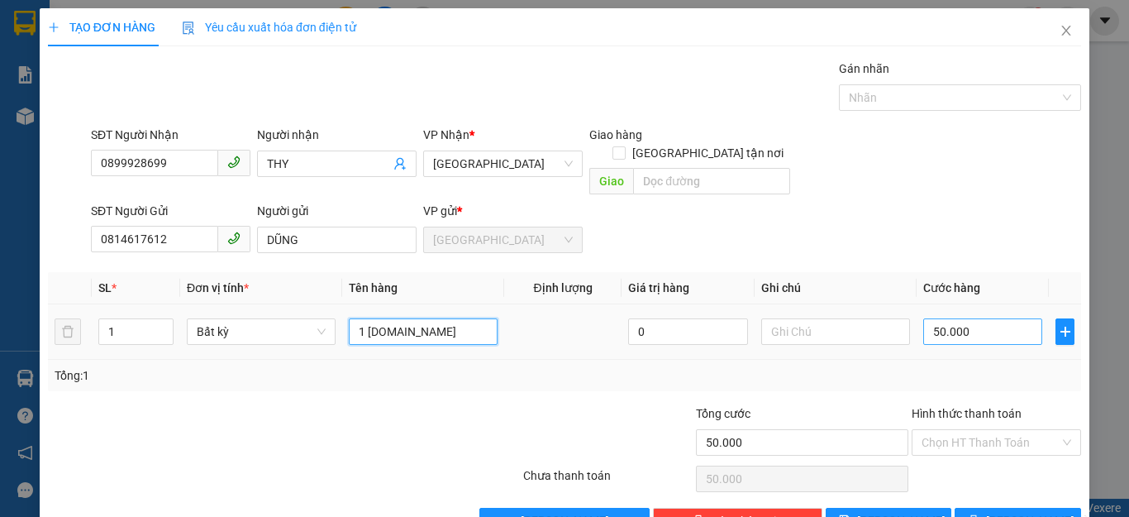
type input "1 CC.CD"
click at [966, 318] on input "50.000" at bounding box center [982, 331] width 119 height 26
type input "0"
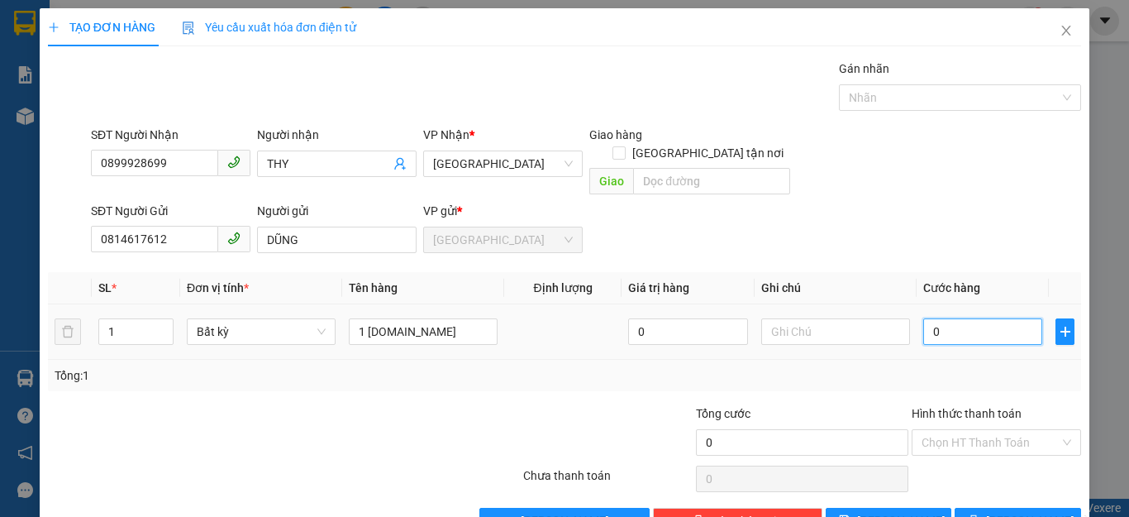
type input "3"
type input "030"
type input "30"
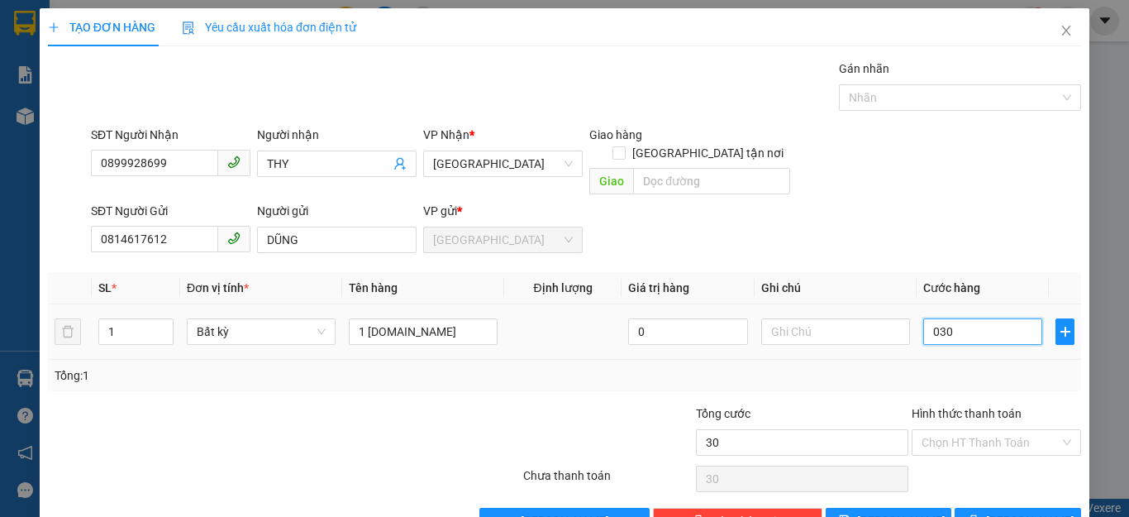
type input "030"
type input "30.000"
click at [991, 366] on div "Tổng: 1" at bounding box center [565, 375] width 1020 height 18
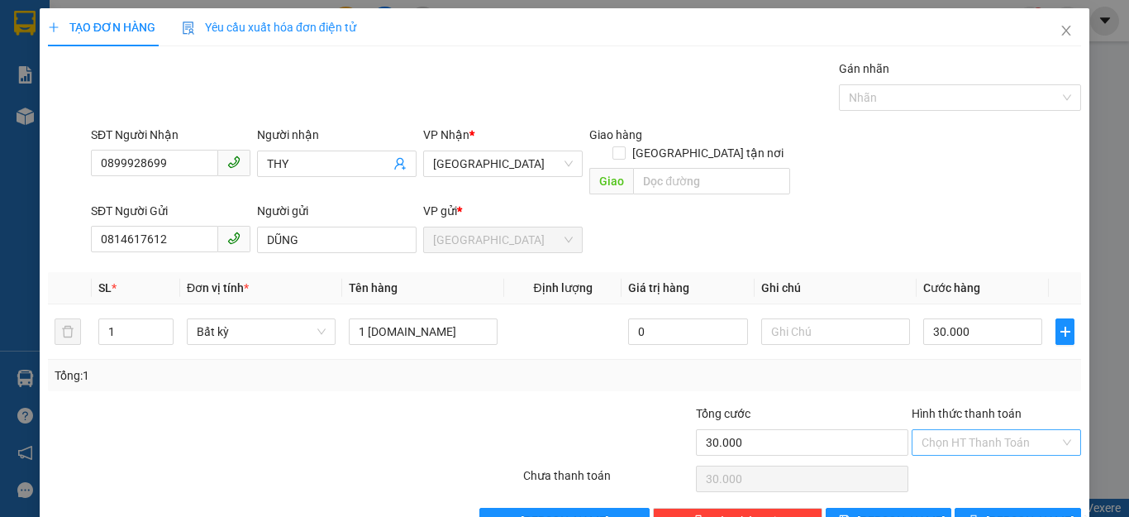
click at [999, 430] on input "Hình thức thanh toán" at bounding box center [991, 442] width 138 height 25
click at [966, 459] on div "Tại văn phòng" at bounding box center [984, 457] width 147 height 18
type input "0"
click at [986, 508] on button "Lưu và In" at bounding box center [1018, 521] width 126 height 26
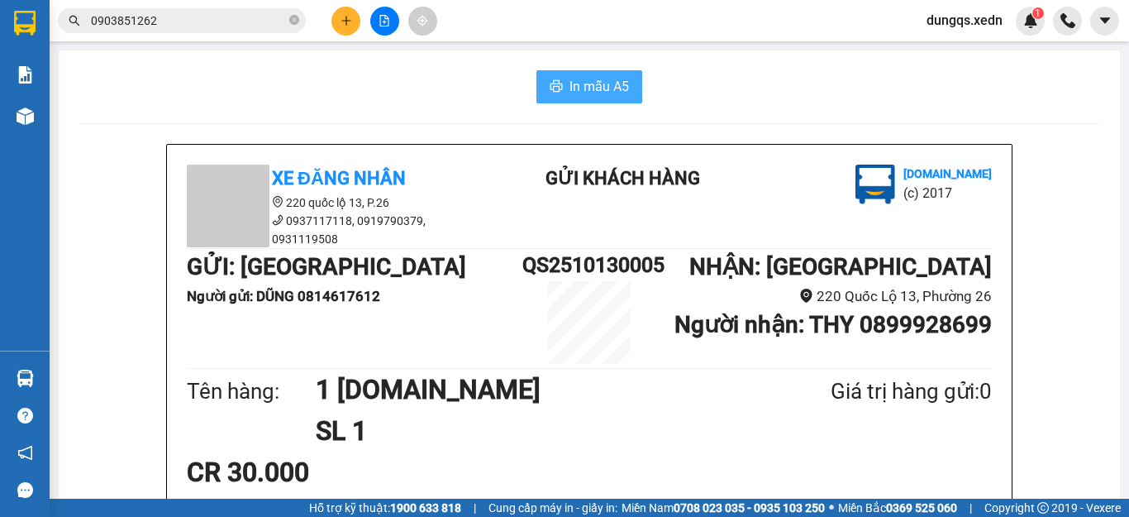
click at [570, 84] on span "In mẫu A5" at bounding box center [600, 86] width 60 height 21
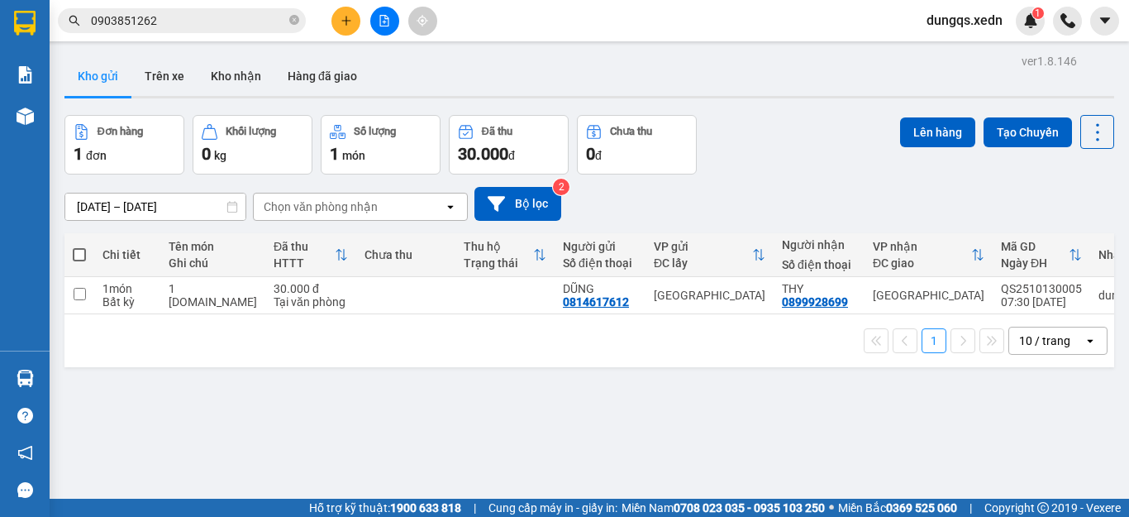
click at [79, 252] on span at bounding box center [79, 254] width 13 height 13
click at [79, 246] on input "checkbox" at bounding box center [79, 246] width 0 height 0
checkbox input "true"
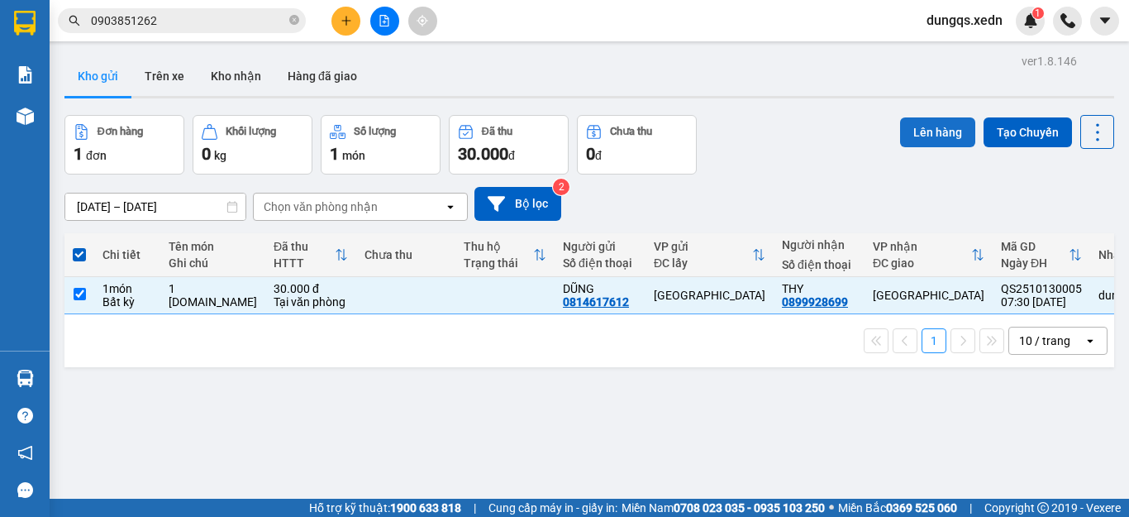
click at [904, 134] on button "Lên hàng" at bounding box center [937, 132] width 75 height 30
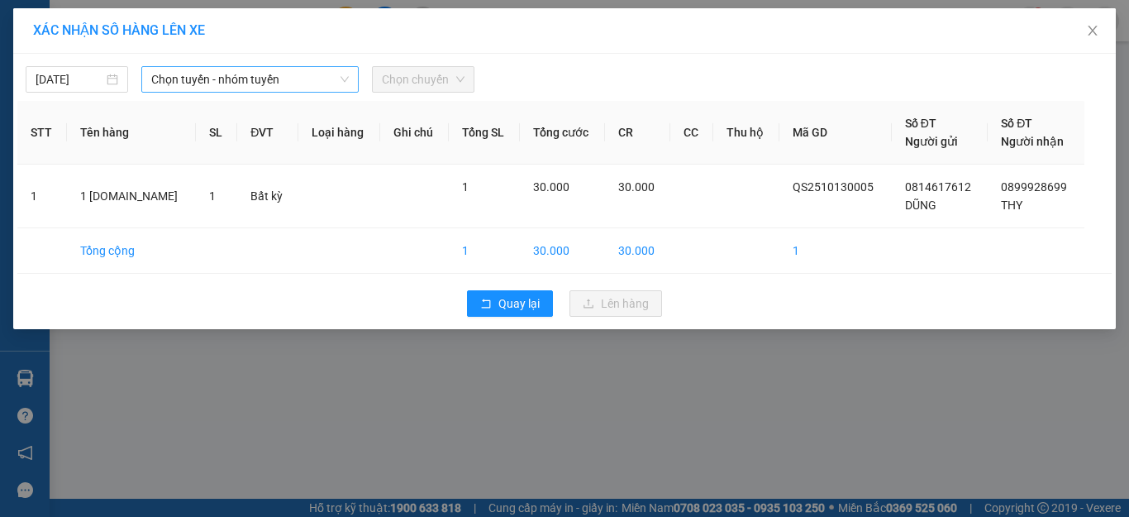
click at [282, 80] on span "Chọn tuyến - nhóm tuyến" at bounding box center [250, 79] width 198 height 25
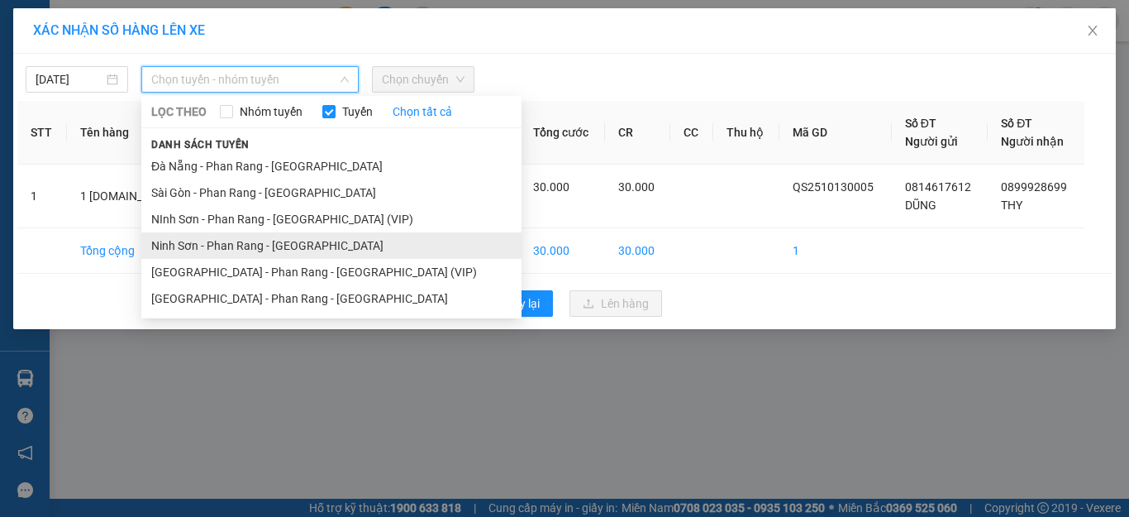
click at [247, 244] on li "Ninh Sơn - Phan Rang - Sài Gòn" at bounding box center [331, 245] width 380 height 26
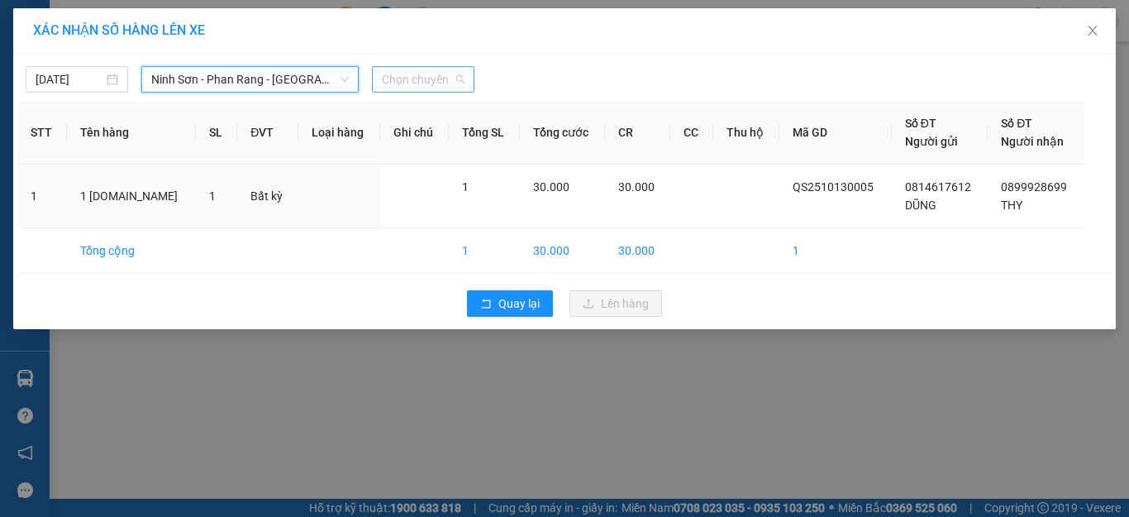
click at [396, 78] on span "Chọn chuyến" at bounding box center [423, 79] width 83 height 25
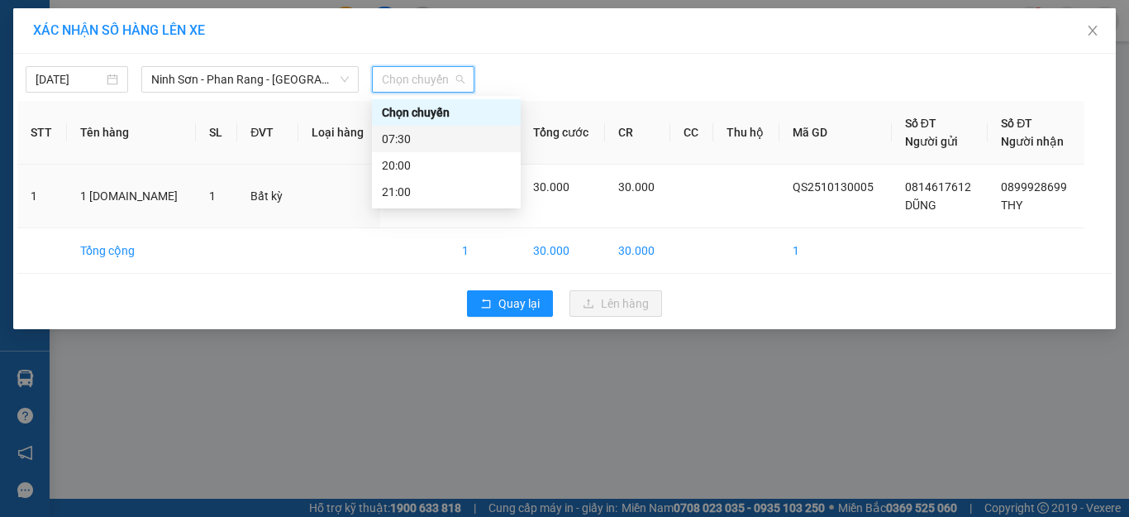
click at [420, 139] on div "07:30" at bounding box center [446, 139] width 129 height 18
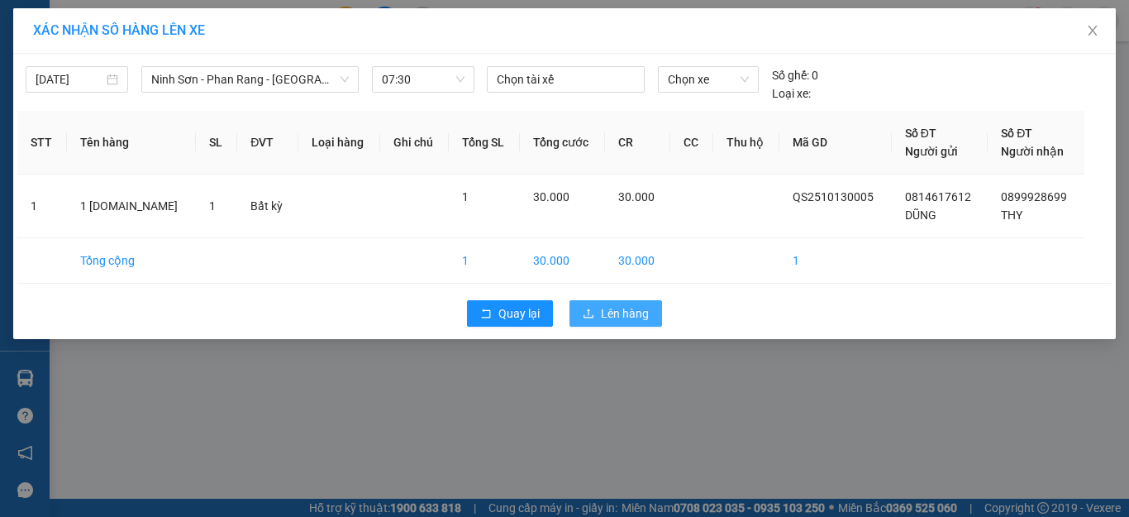
click at [627, 312] on span "Lên hàng" at bounding box center [625, 313] width 48 height 18
